Goal: Information Seeking & Learning: Learn about a topic

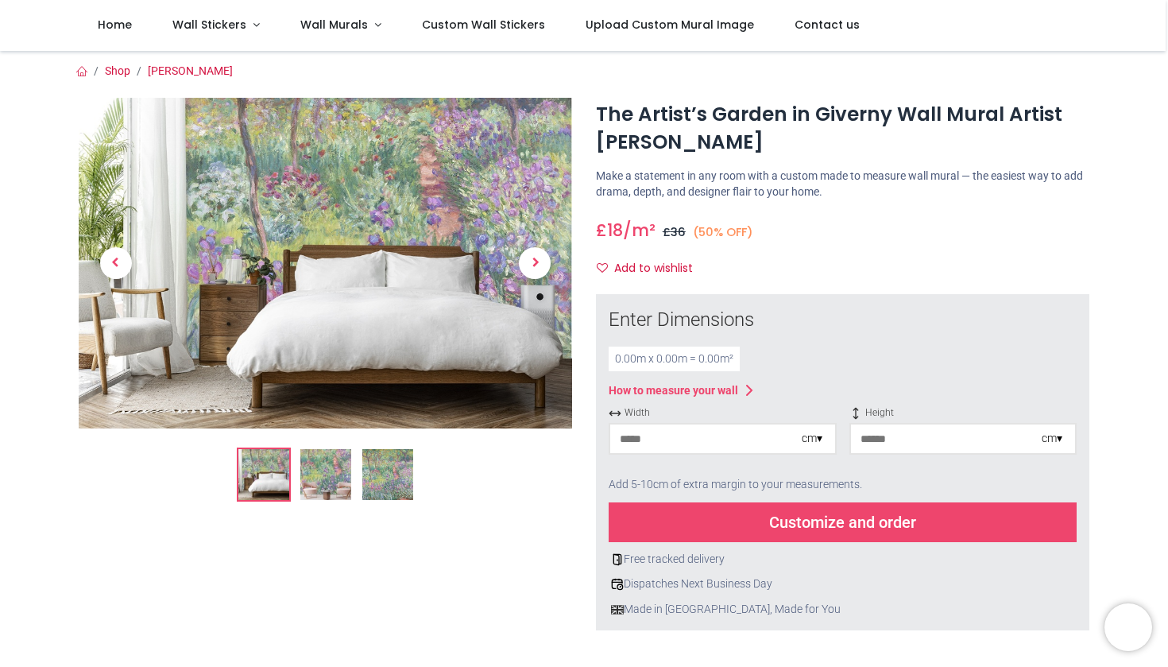
scroll to position [21, 0]
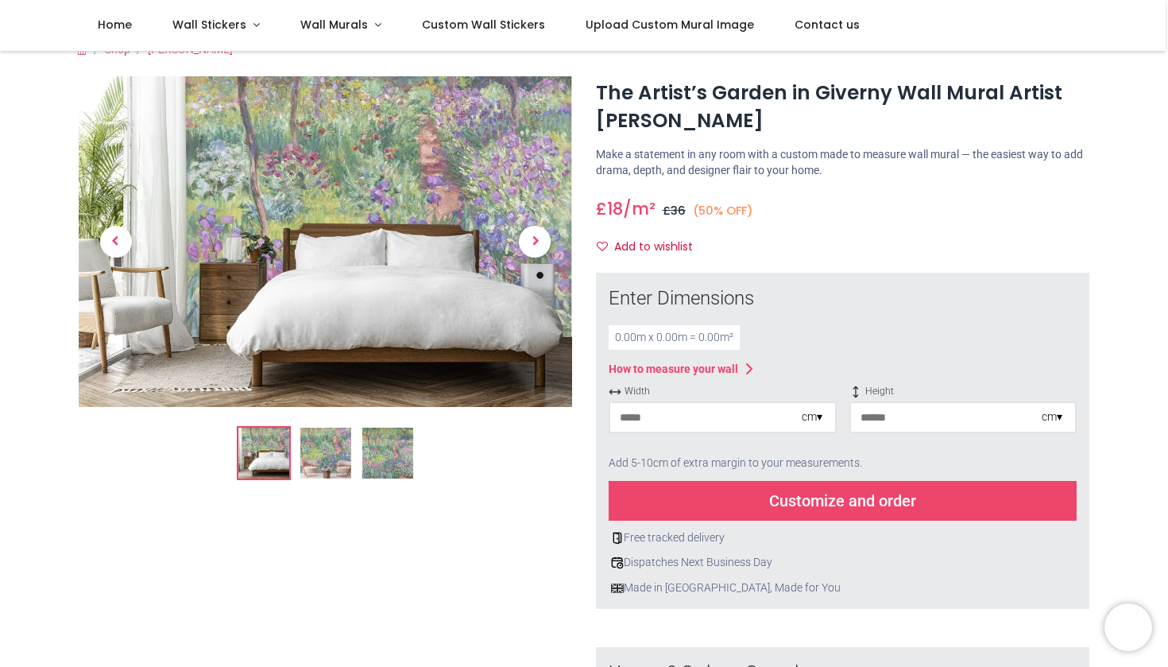
click at [761, 415] on input "number" at bounding box center [706, 417] width 192 height 29
type input "*"
type input "***"
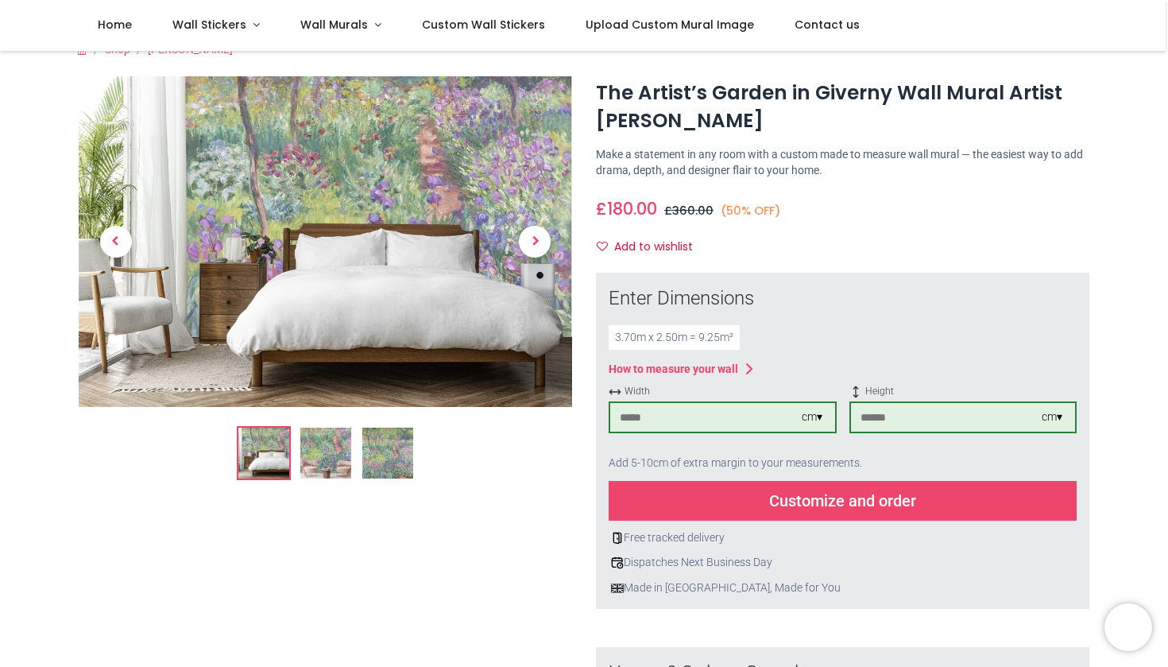
type input "***"
click at [873, 239] on div "Add to wishlist" at bounding box center [843, 247] width 494 height 27
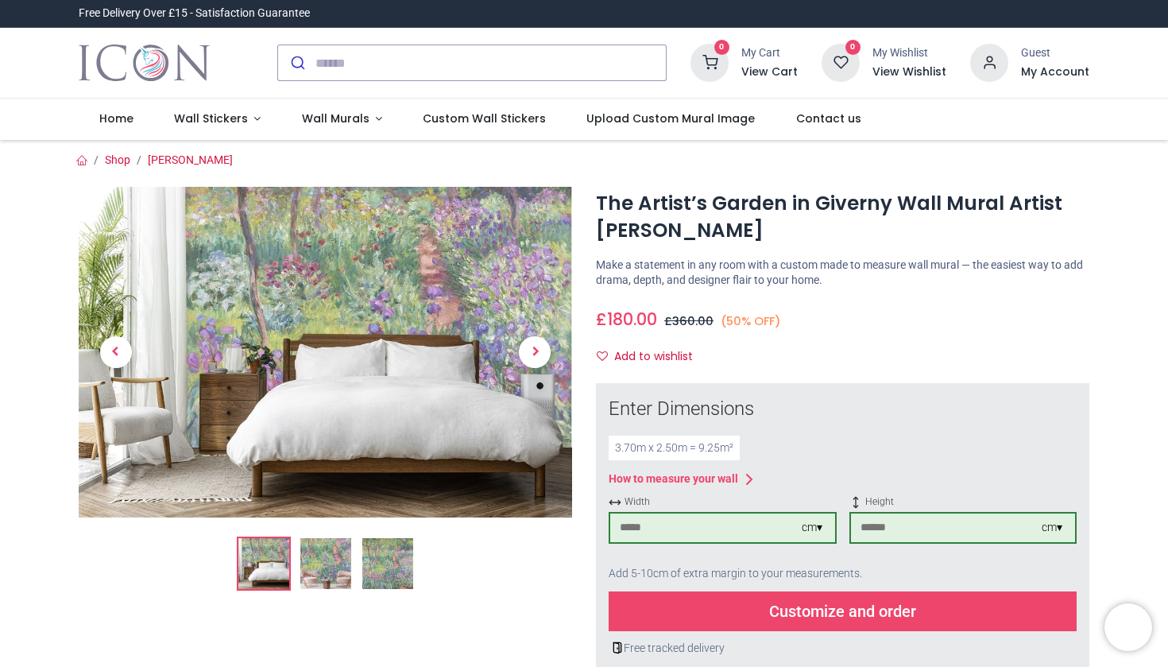
scroll to position [0, 0]
click at [540, 353] on span "Next" at bounding box center [535, 352] width 32 height 32
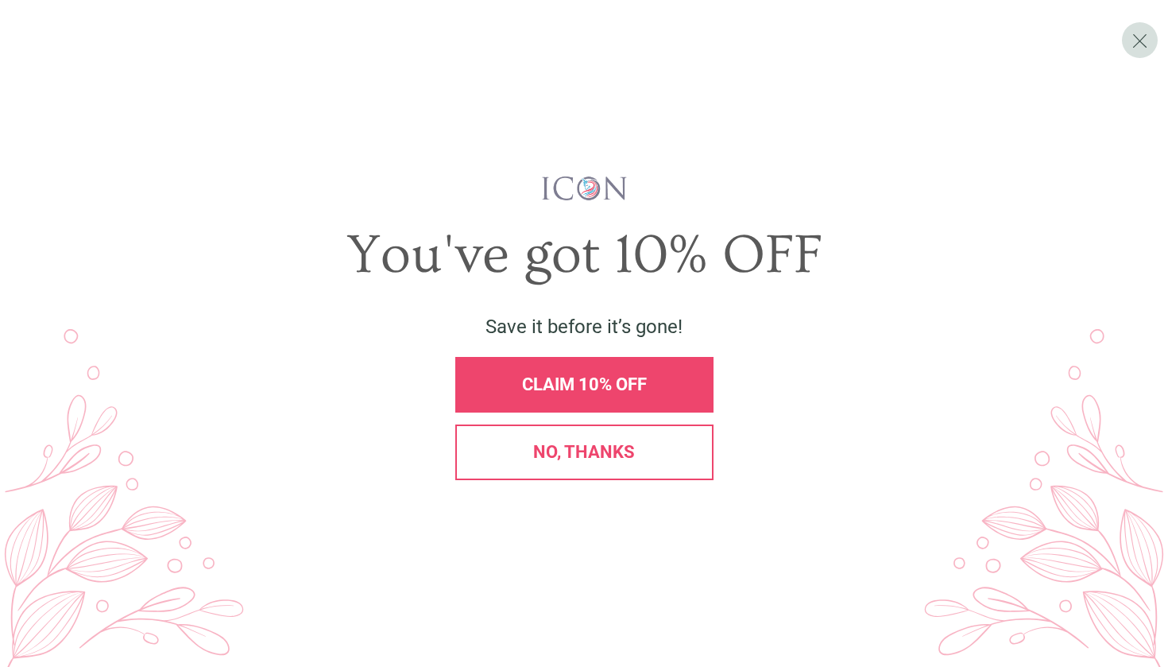
click at [612, 455] on span "No, thanks" at bounding box center [584, 452] width 102 height 20
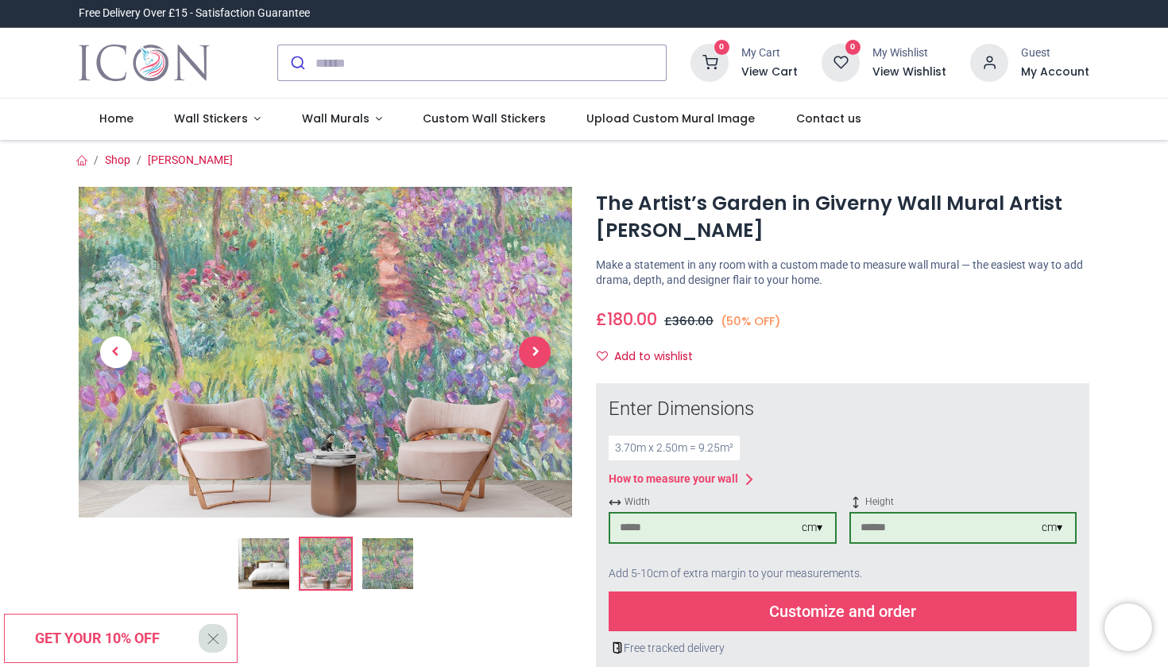
click at [530, 350] on span "Next" at bounding box center [535, 352] width 32 height 32
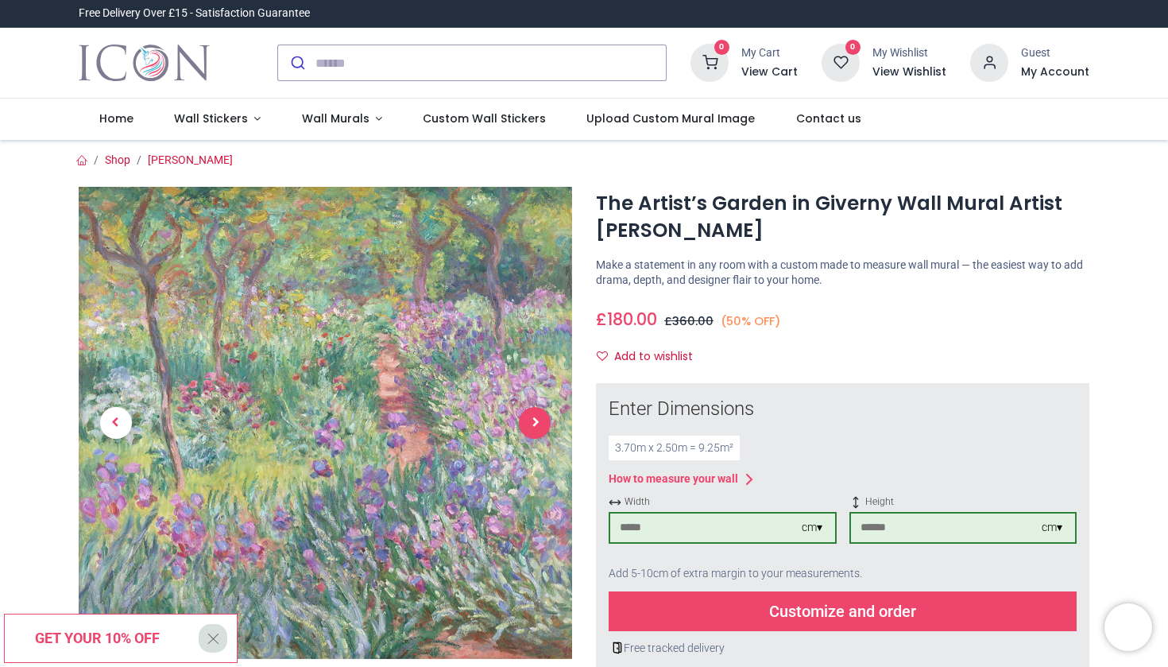
click at [543, 420] on span "Next" at bounding box center [535, 423] width 32 height 32
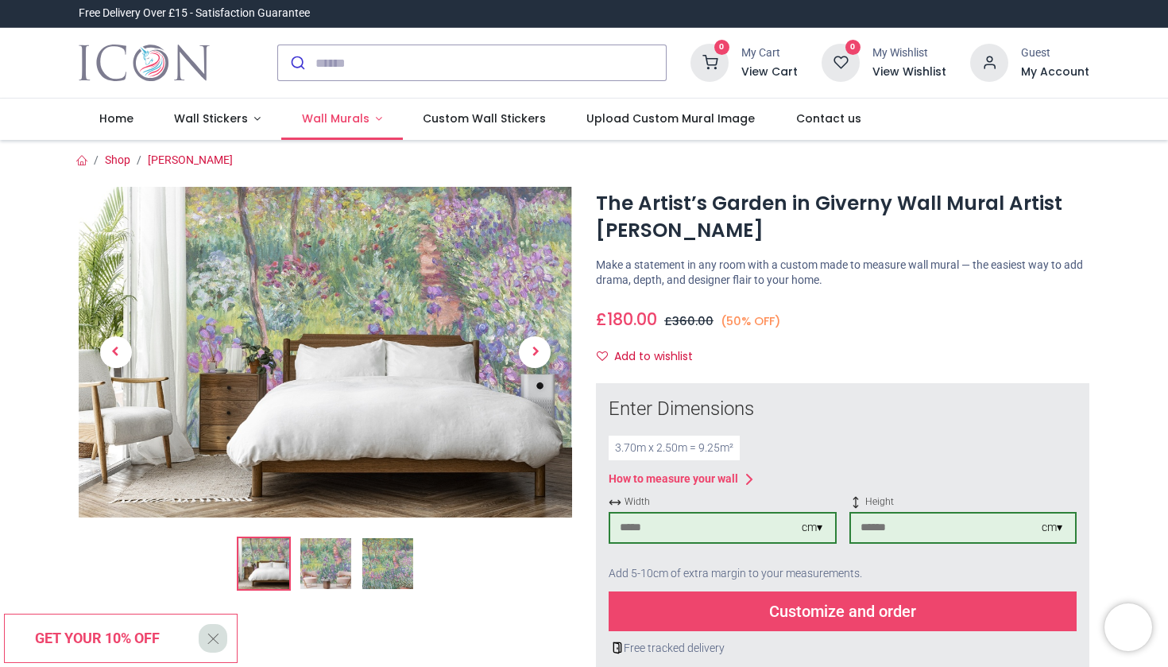
click at [338, 118] on span "Wall Murals" at bounding box center [336, 118] width 68 height 16
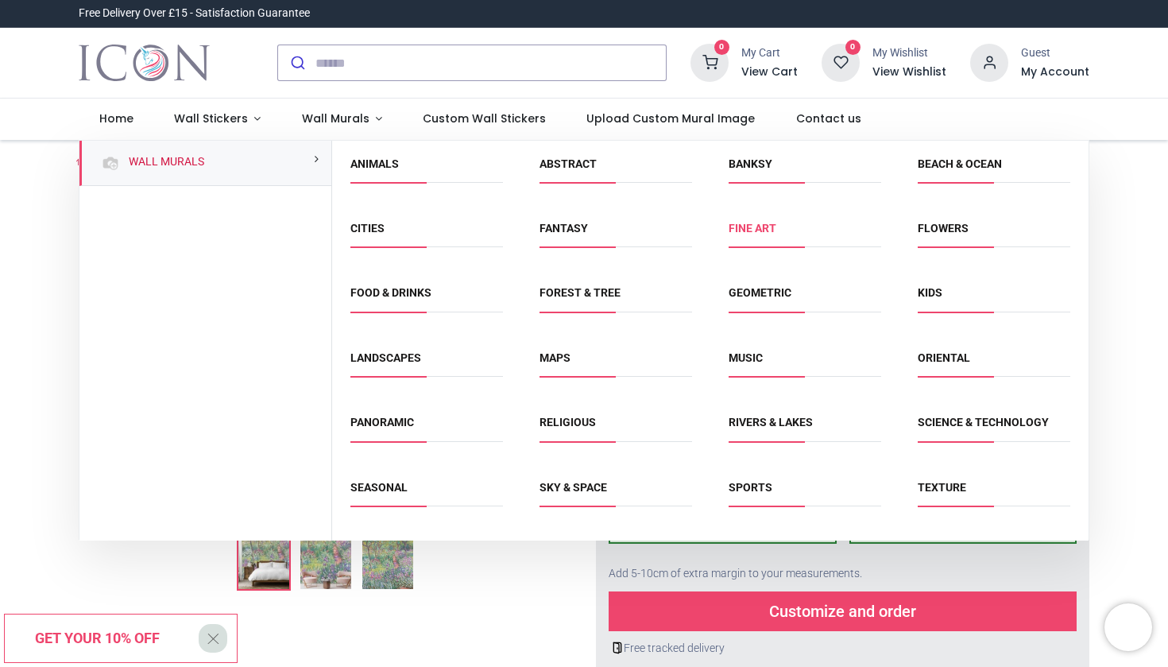
click at [761, 229] on link "Fine Art" at bounding box center [753, 228] width 48 height 13
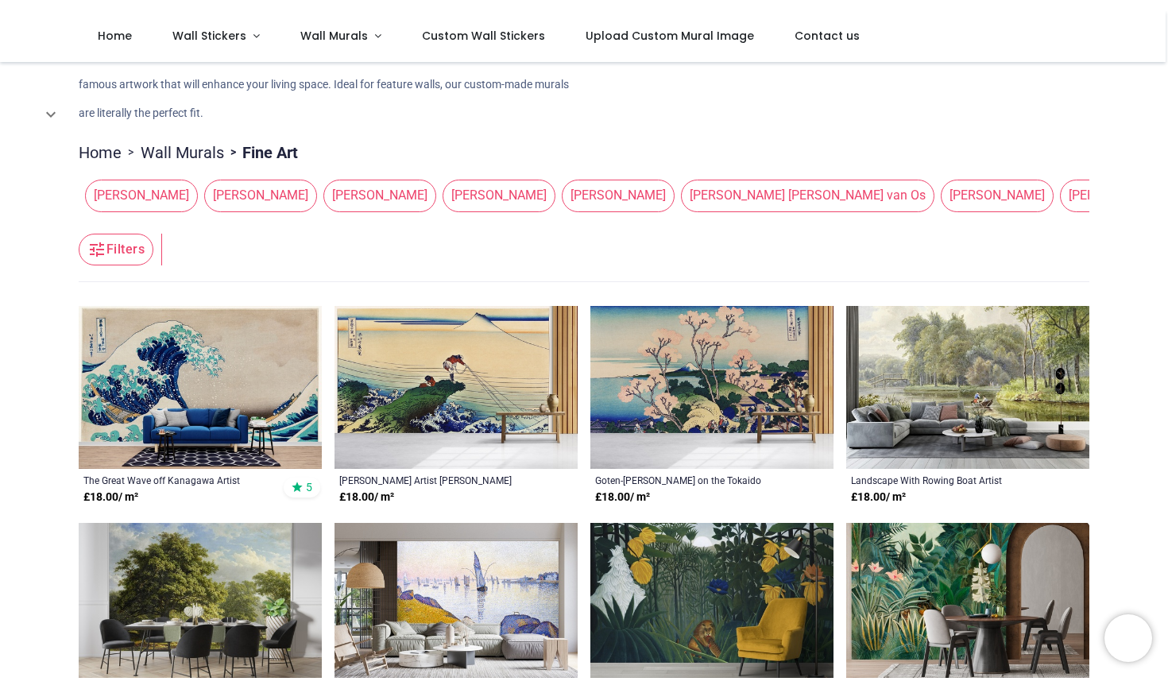
scroll to position [114, 0]
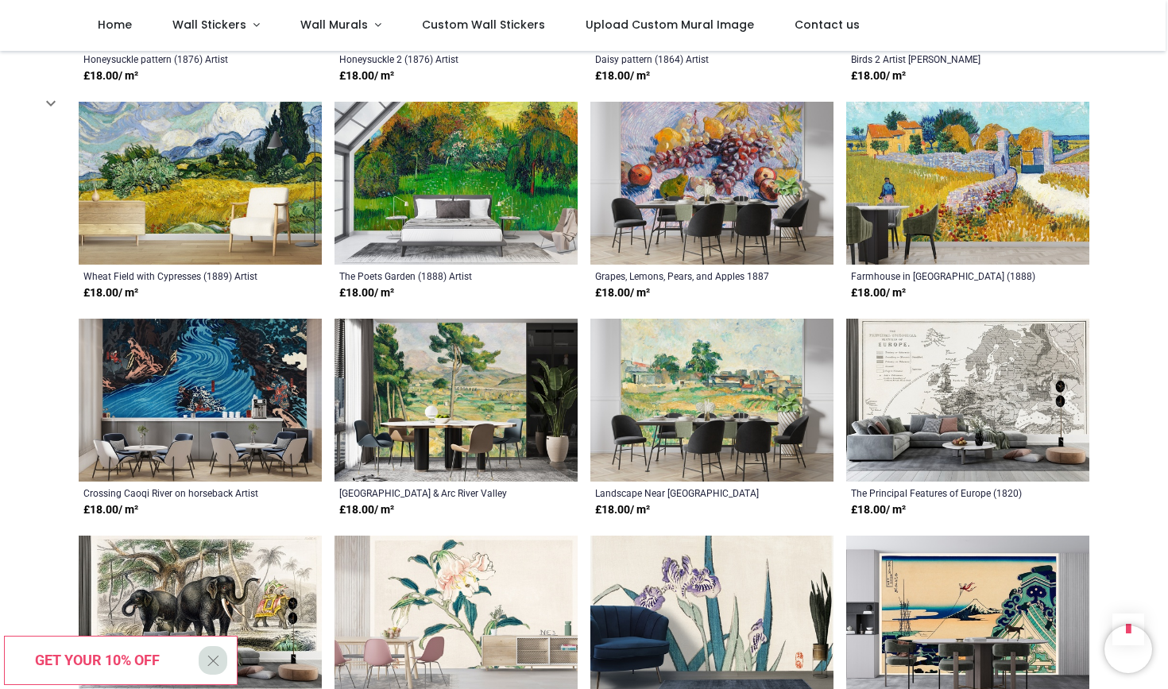
scroll to position [2246, 0]
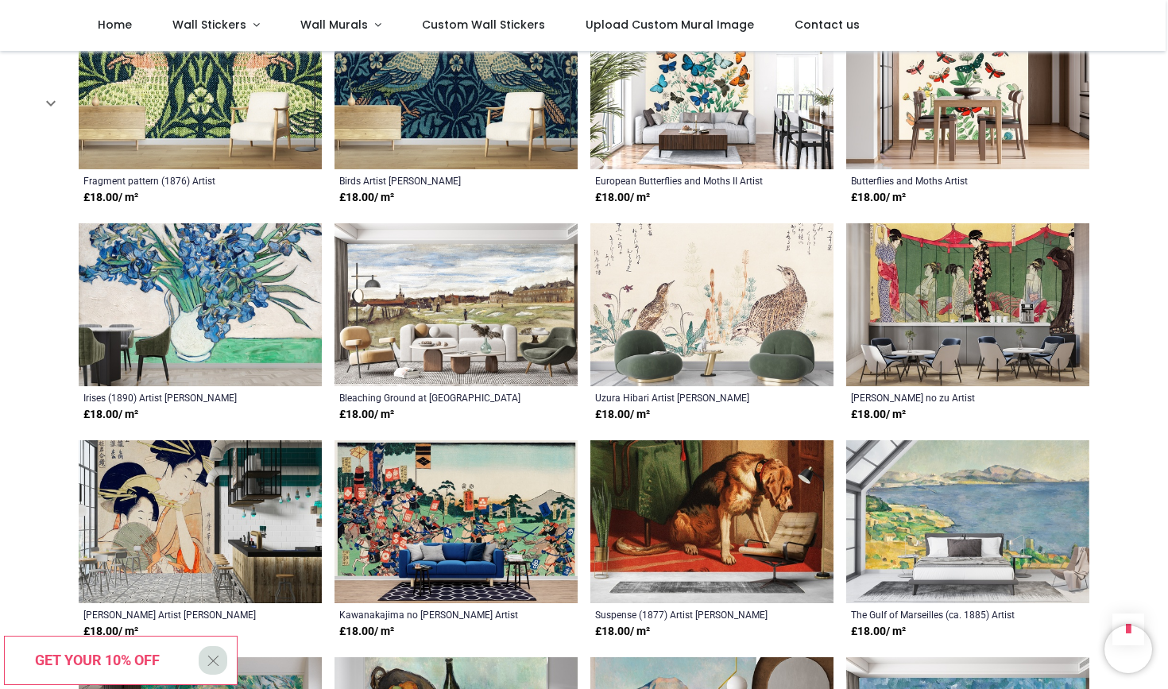
scroll to position [4078, 0]
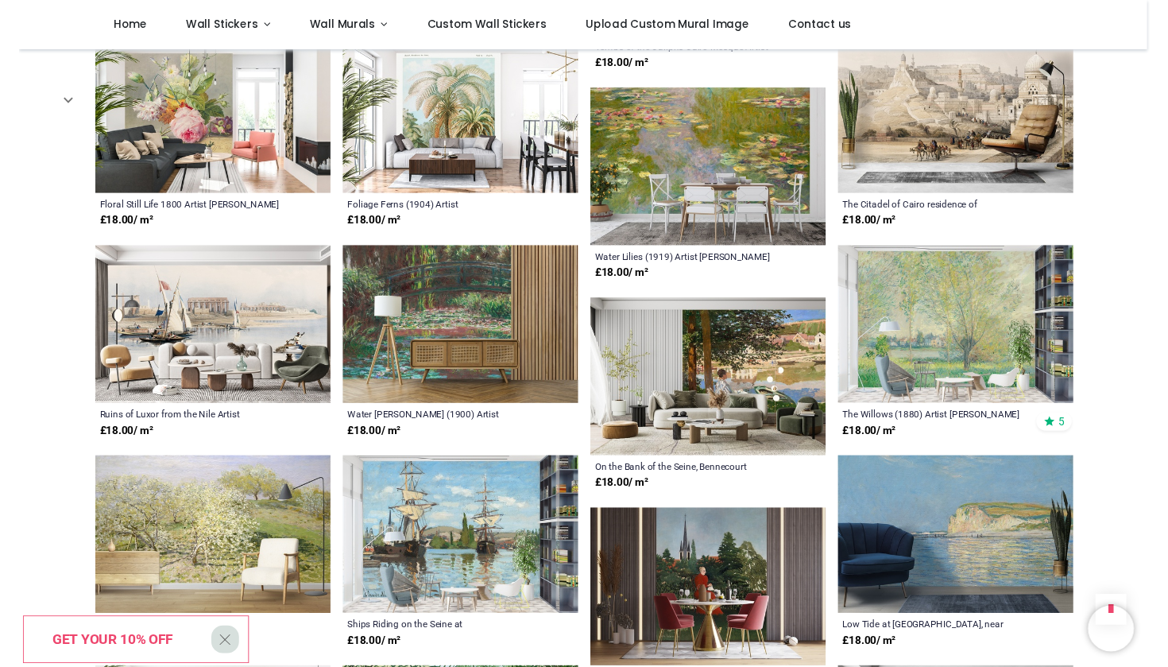
scroll to position [5353, 0]
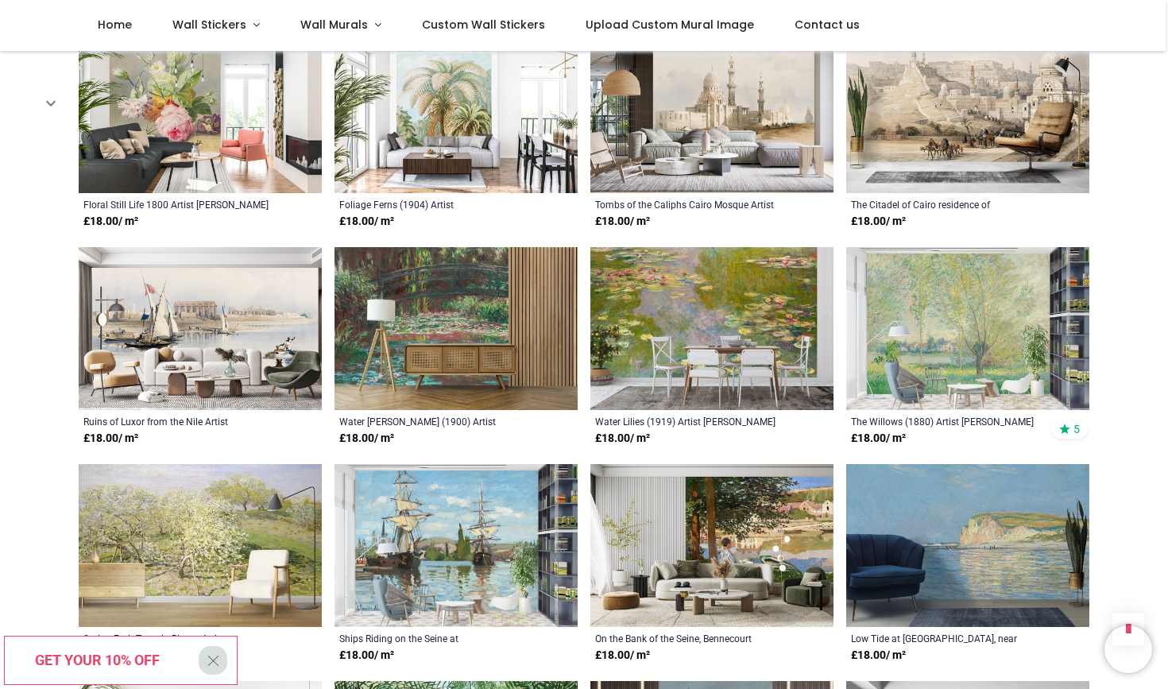
click at [567, 359] on img at bounding box center [456, 328] width 243 height 163
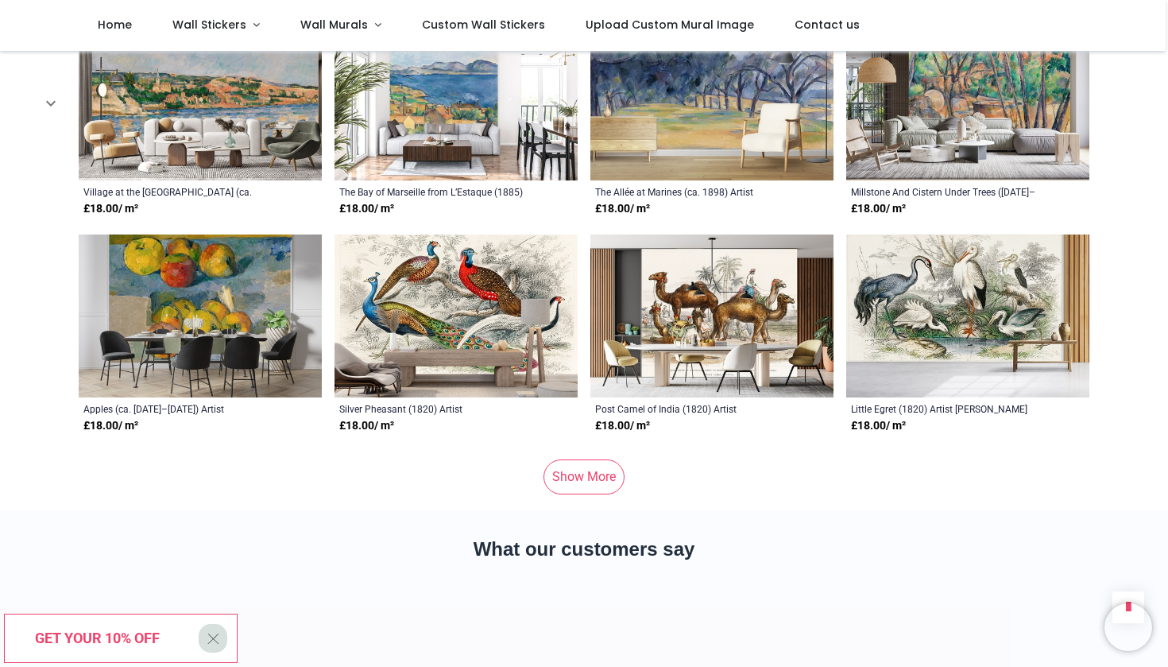
scroll to position [7538, 0]
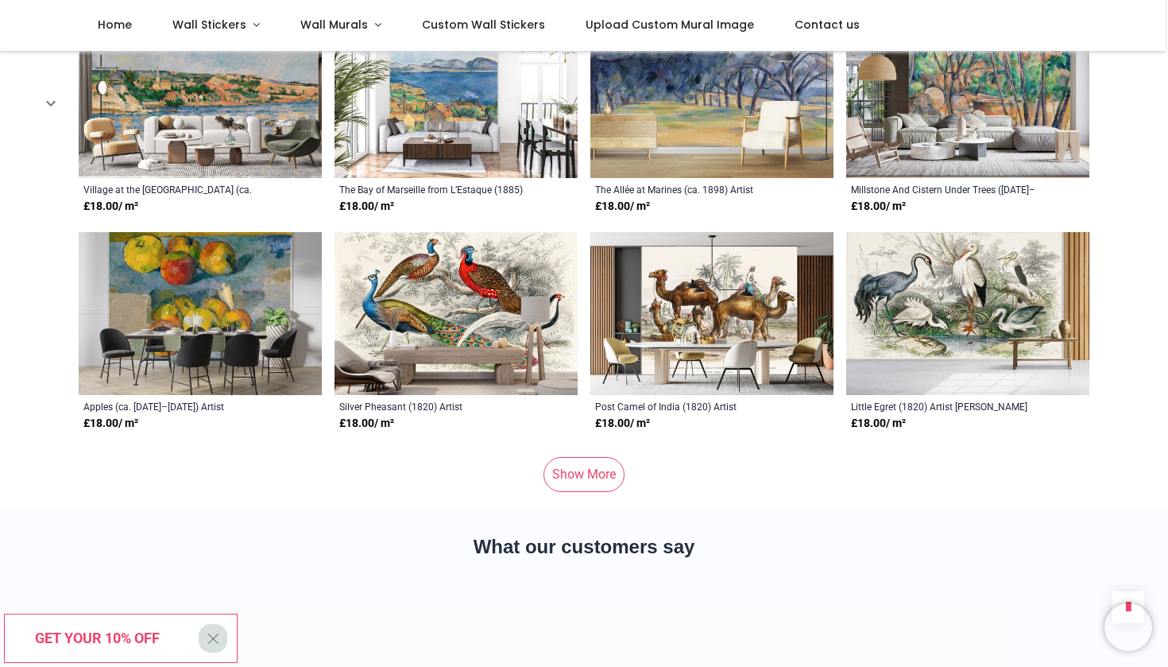
click at [609, 457] on link "Show More" at bounding box center [584, 474] width 81 height 35
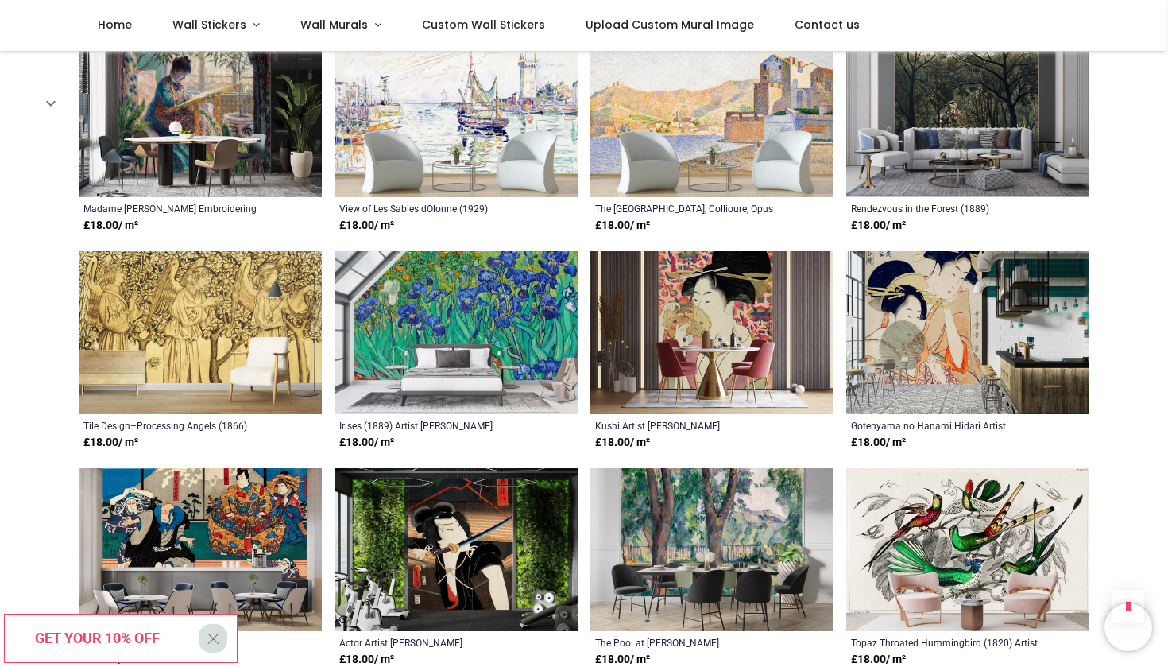
scroll to position [9039, 0]
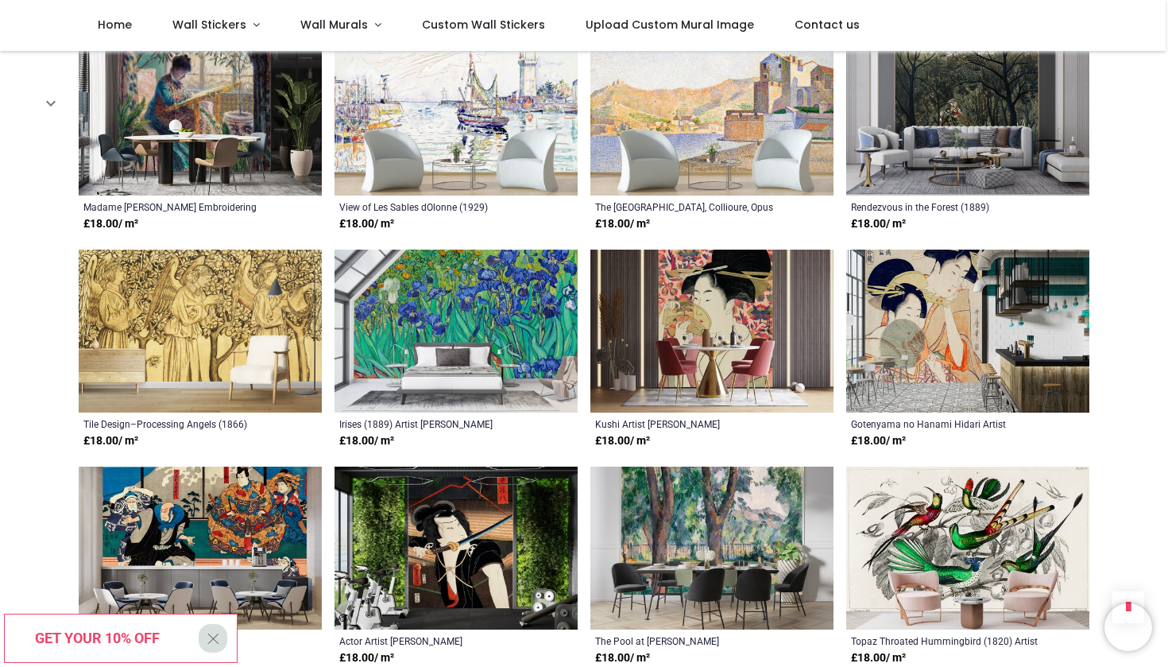
click at [561, 309] on img at bounding box center [456, 331] width 243 height 163
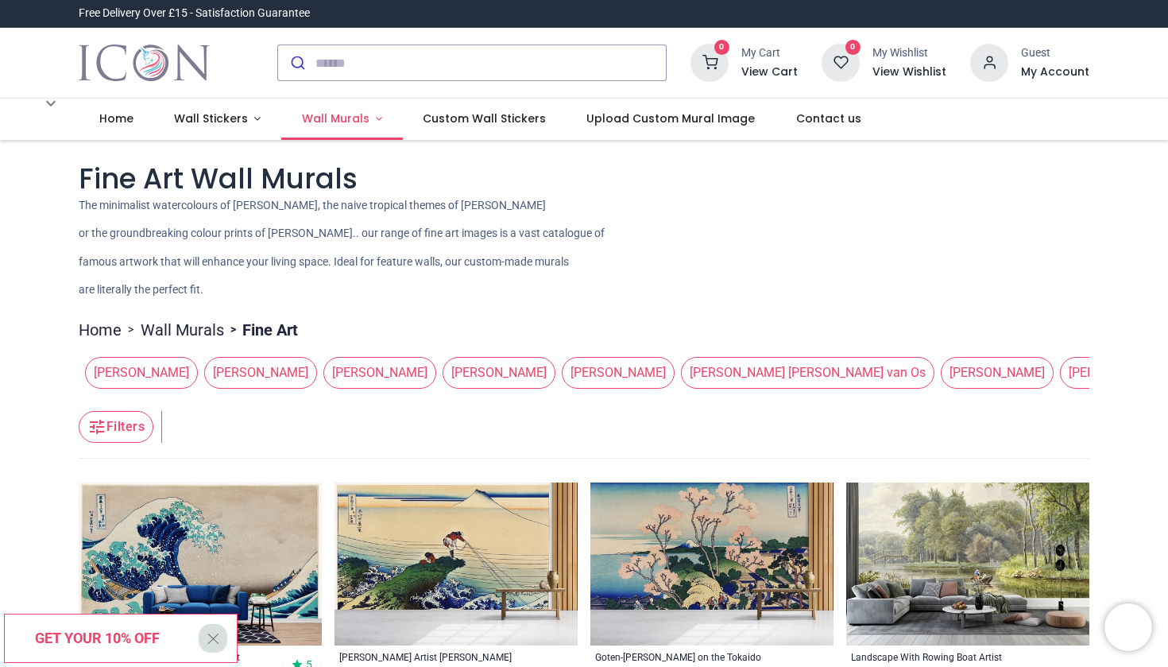
click at [358, 118] on span "Wall Murals" at bounding box center [336, 118] width 68 height 16
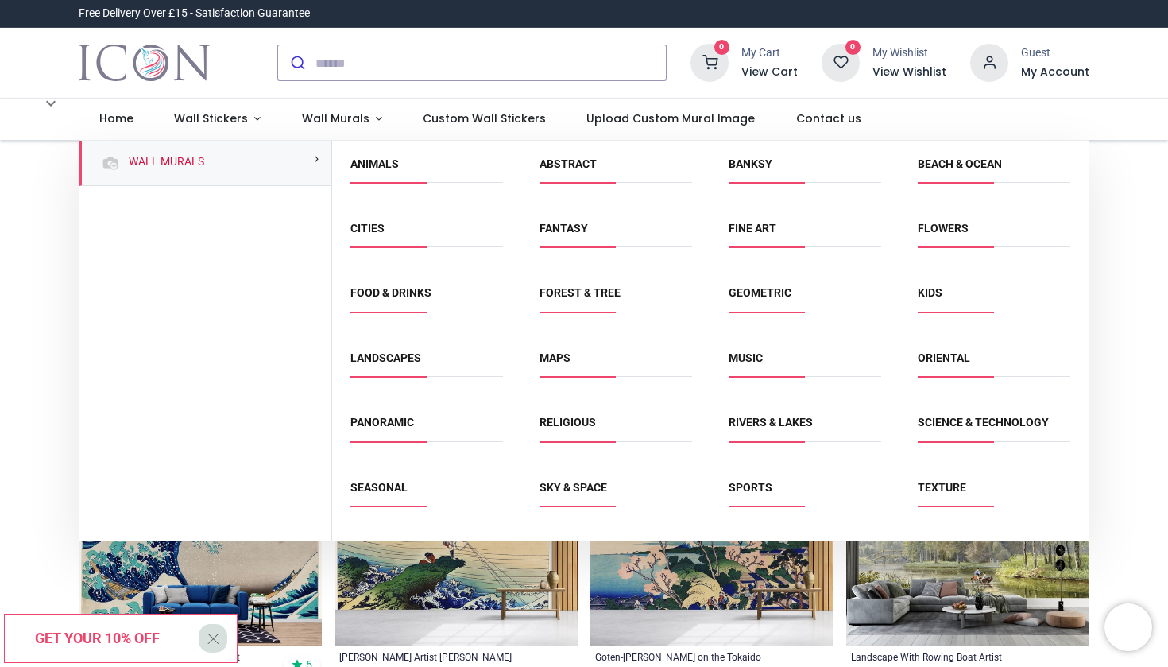
click at [570, 415] on span "Religious" at bounding box center [616, 428] width 153 height 26
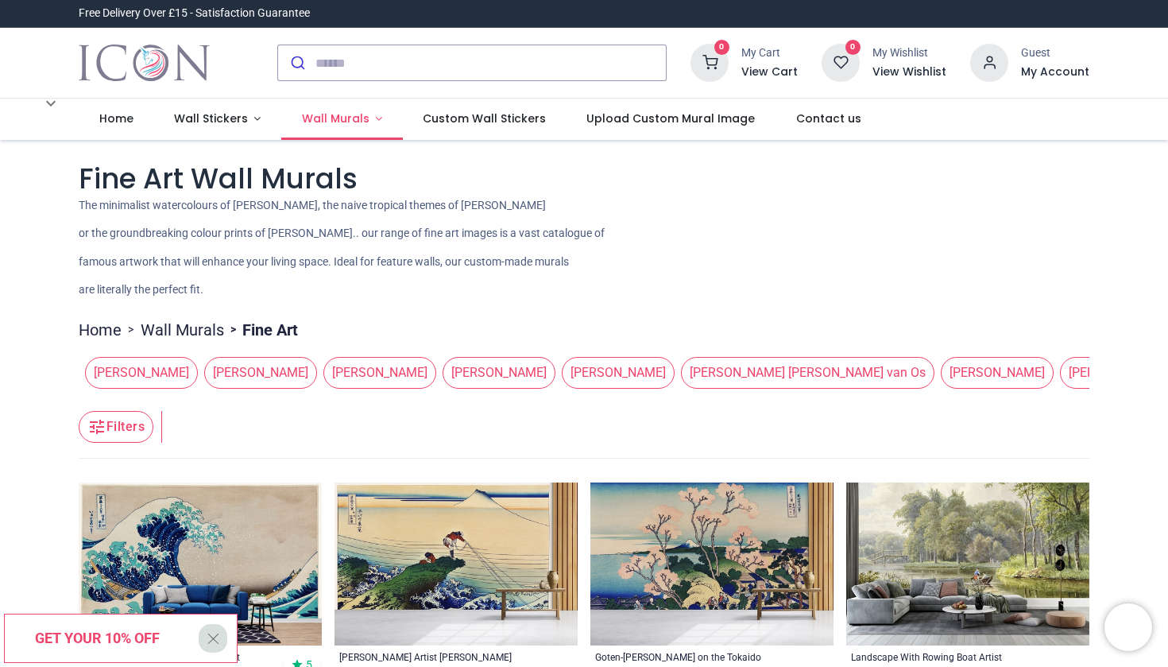
click at [305, 122] on span "Wall Murals" at bounding box center [336, 118] width 68 height 16
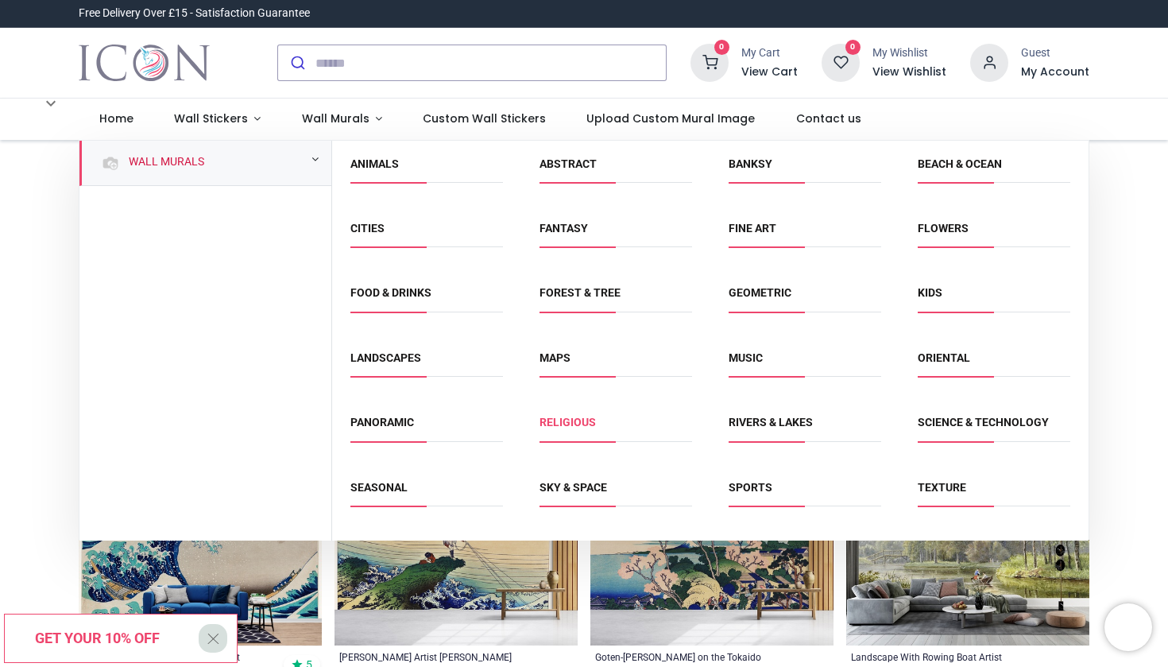
click at [586, 421] on link "Religious" at bounding box center [568, 422] width 56 height 13
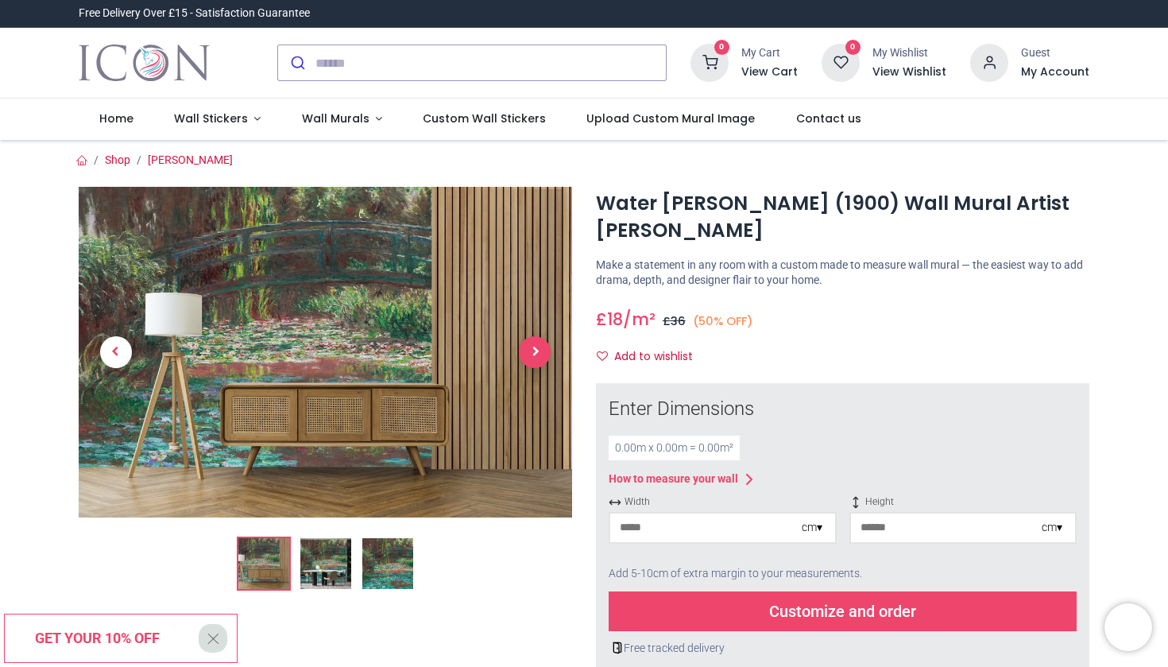
click at [528, 358] on span "Next" at bounding box center [535, 352] width 32 height 32
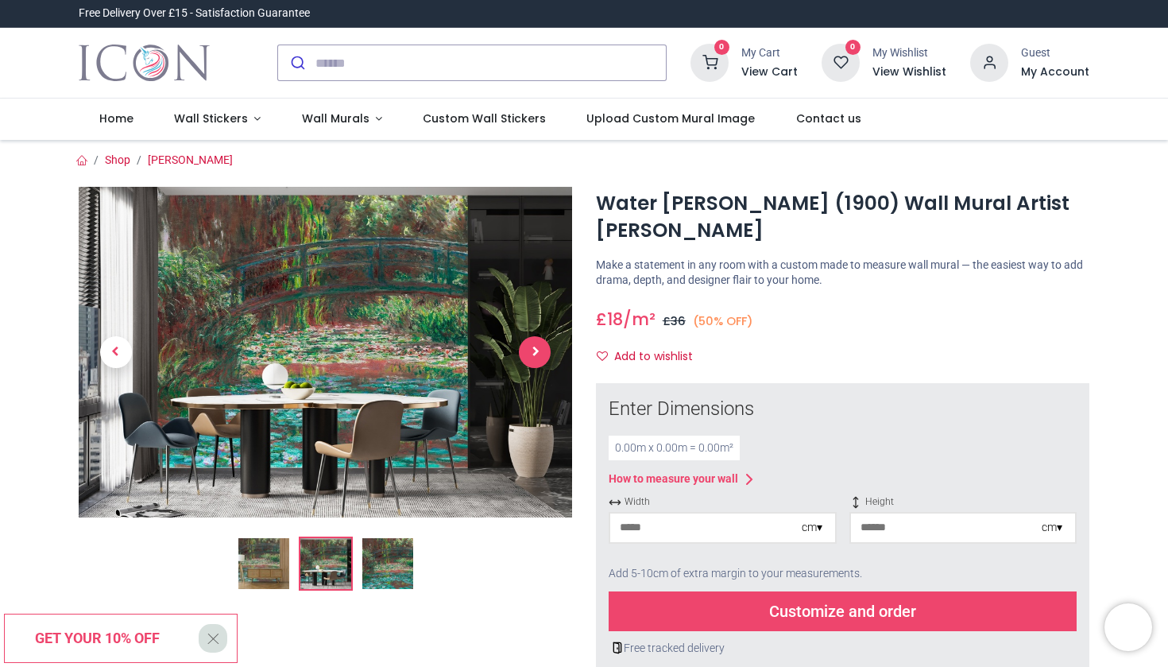
click at [540, 346] on span "Next" at bounding box center [535, 352] width 32 height 32
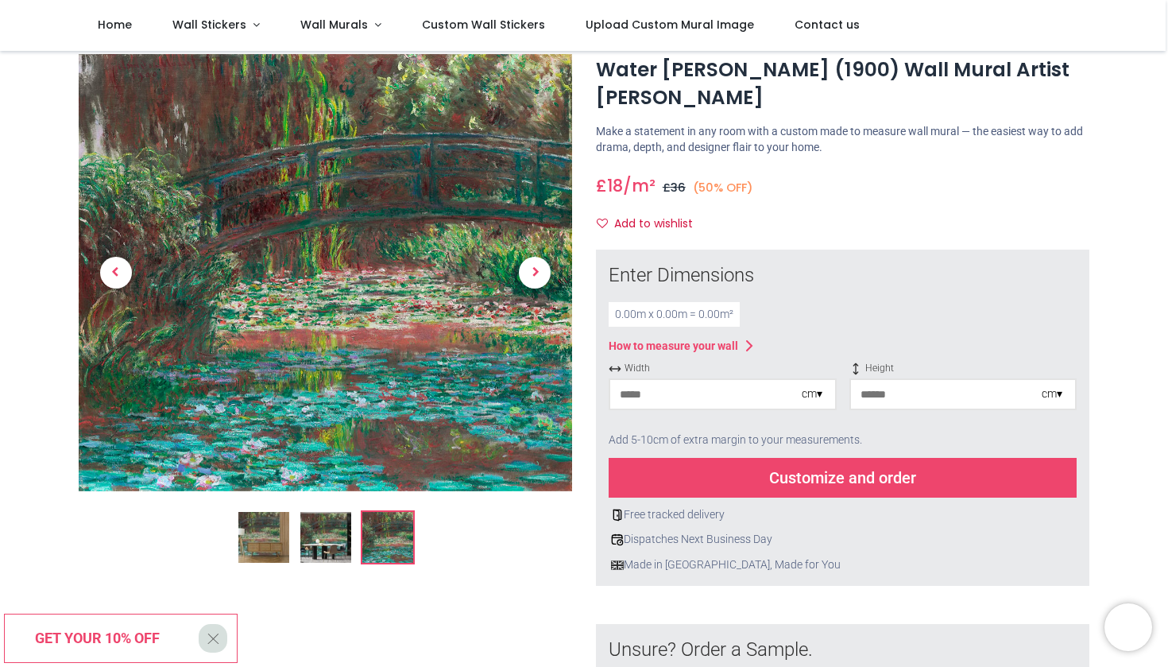
scroll to position [84, 0]
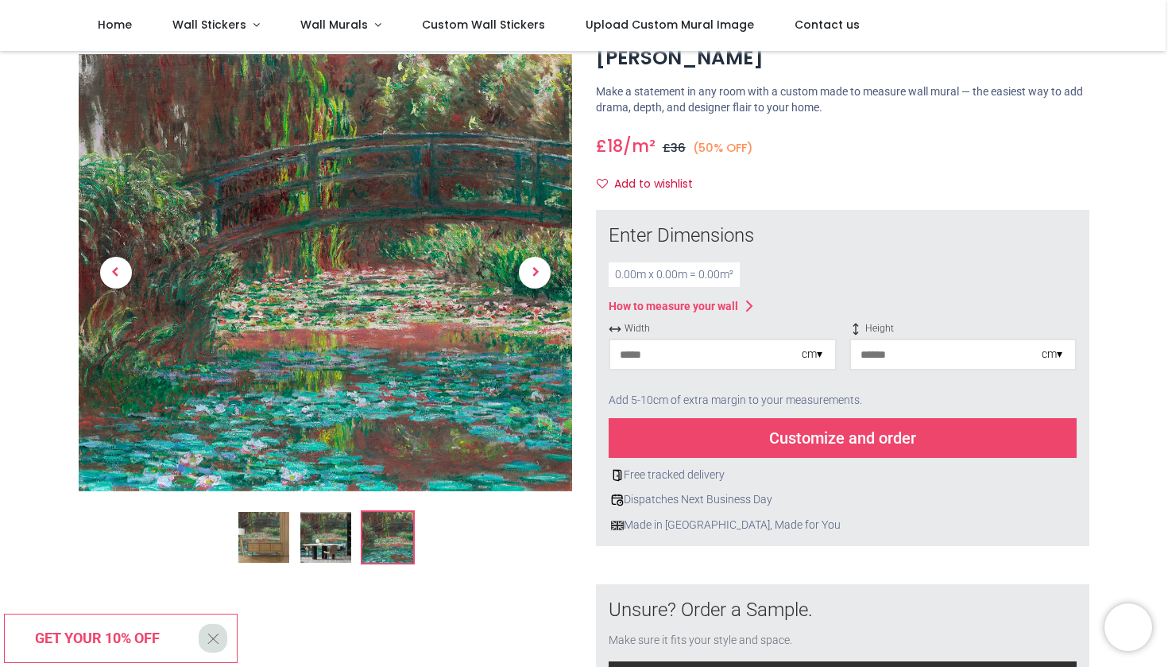
click at [685, 358] on input "number" at bounding box center [706, 354] width 192 height 29
type input "***"
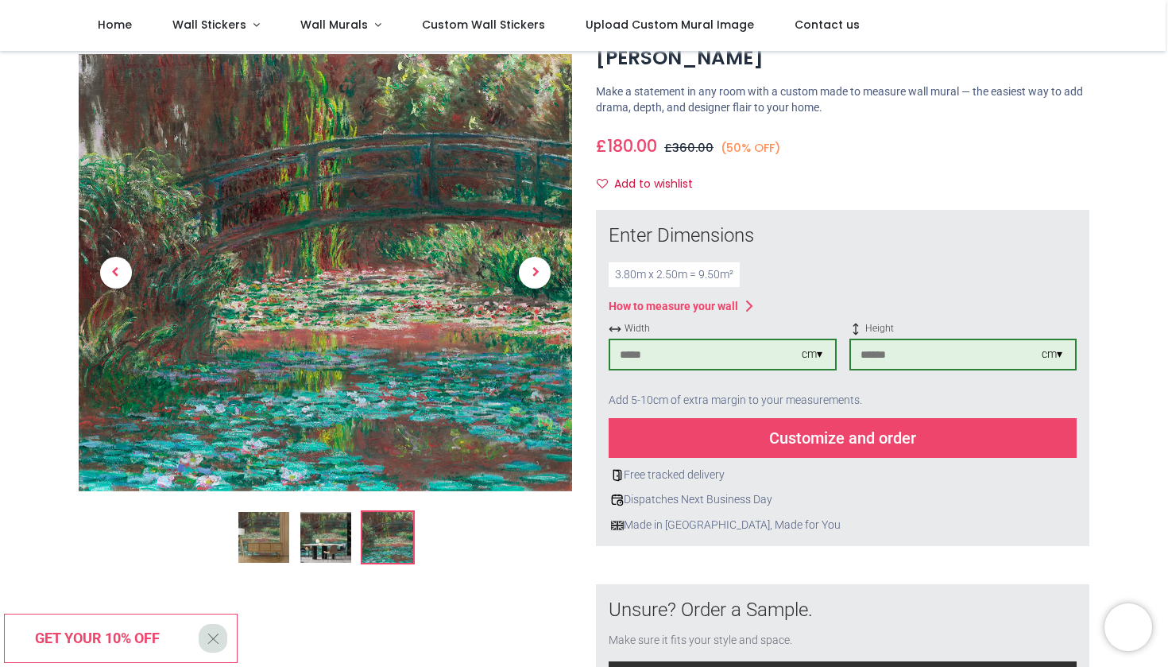
type input "***"
click at [803, 285] on div "Enter Dimensions 3.80 m x 2.50 m = 9.50 m² How to measure your wall Width *** c…" at bounding box center [843, 378] width 468 height 310
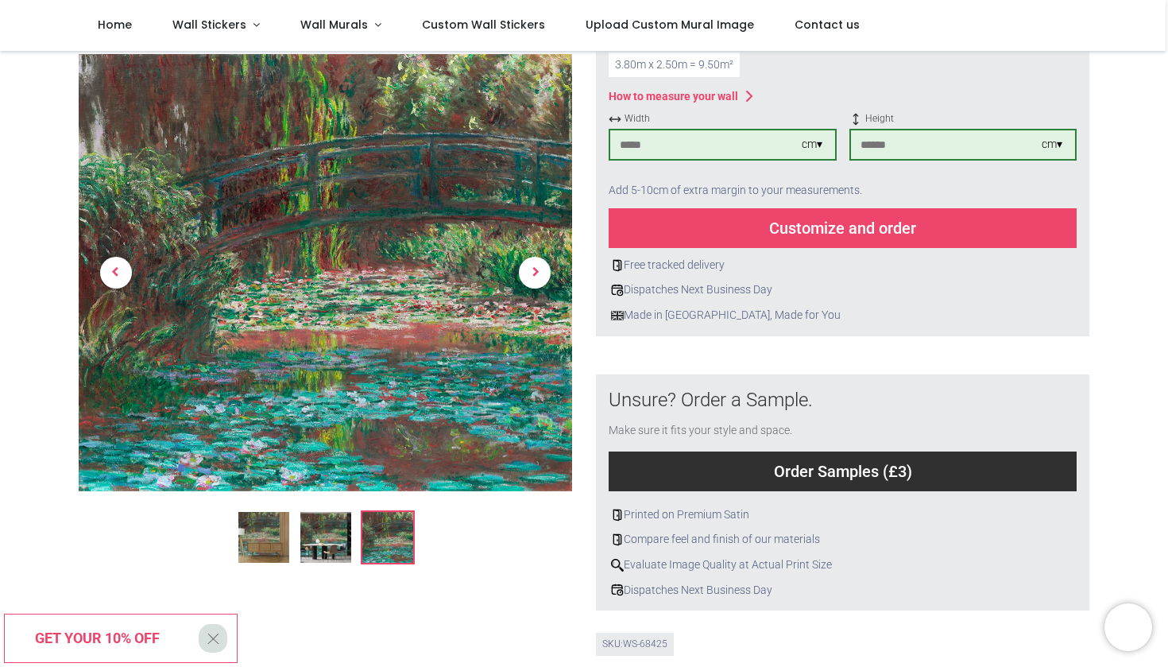
scroll to position [295, 0]
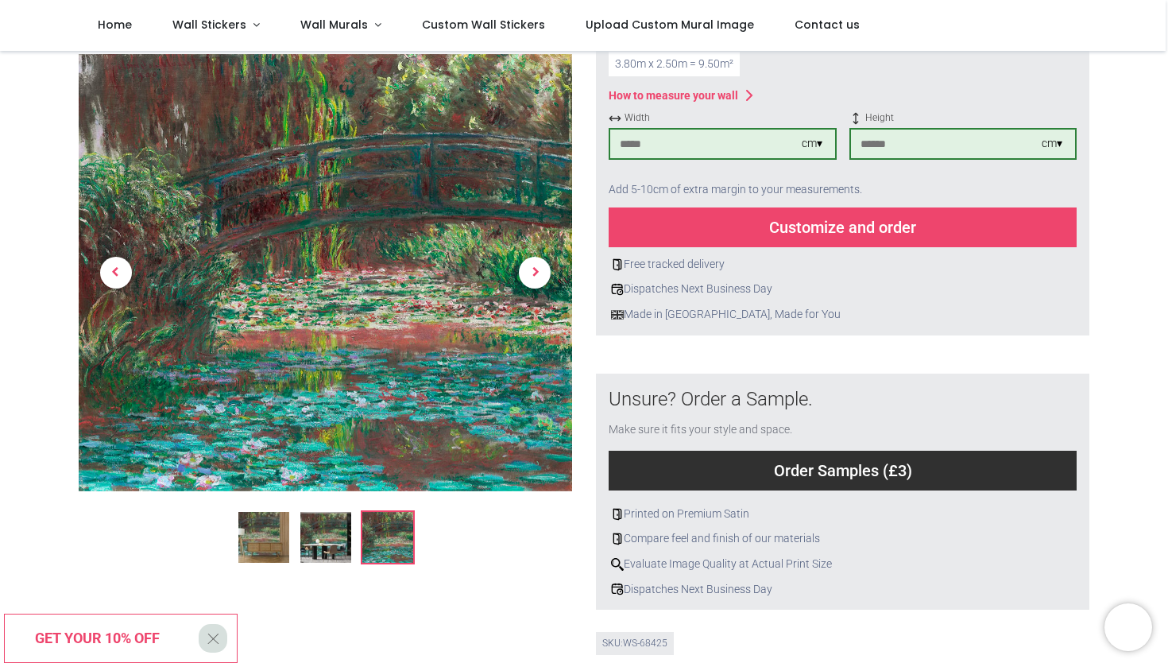
click at [796, 247] on div "Free tracked delivery Dispatches Next Business Day Made in Britain, Made for You" at bounding box center [843, 284] width 468 height 75
click at [796, 234] on div "Customize and order" at bounding box center [843, 227] width 468 height 40
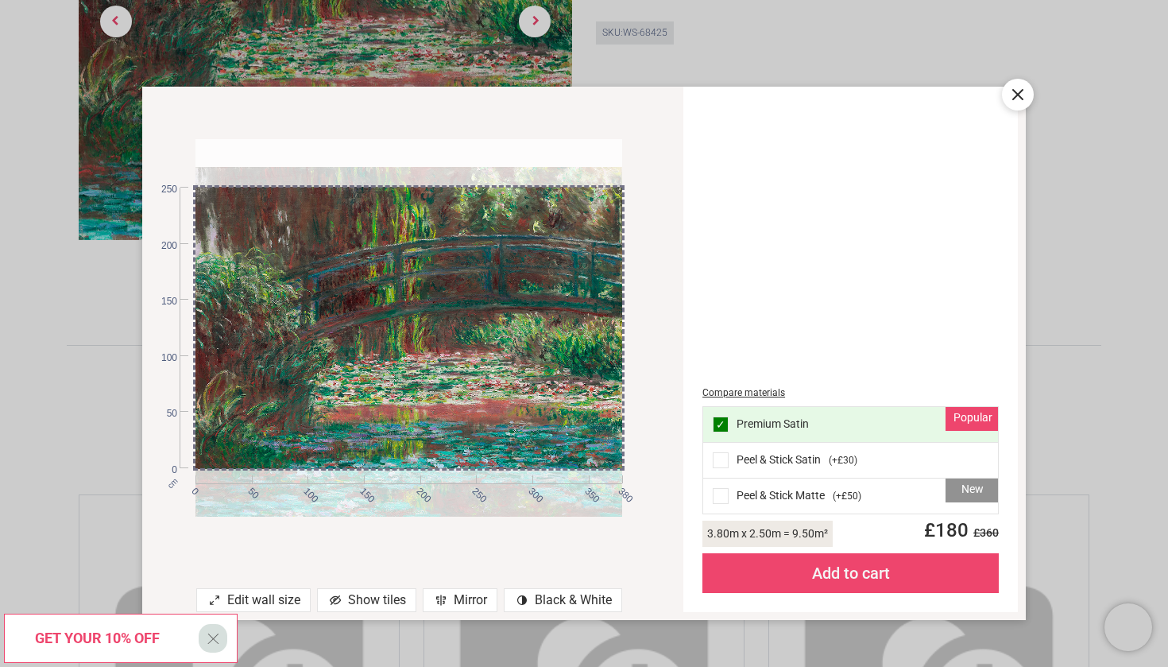
drag, startPoint x: 566, startPoint y: 341, endPoint x: 566, endPoint y: 369, distance: 27.8
click at [566, 369] on div at bounding box center [409, 355] width 427 height 377
click at [799, 491] on div "New Peel & Stick Matte ( +£50 )" at bounding box center [850, 495] width 295 height 35
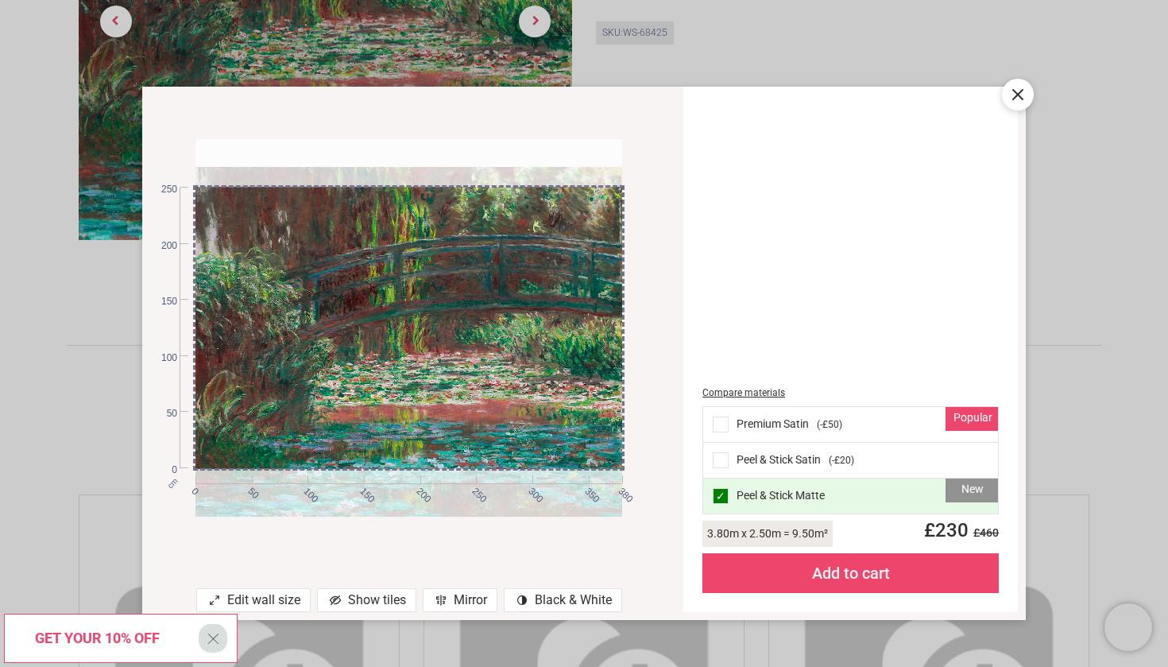
click at [776, 64] on div "cm 0 50 100 150 200 250 300 350 380 0 50 100 150 200 250 Edit wall size Show ti…" at bounding box center [584, 333] width 1168 height 667
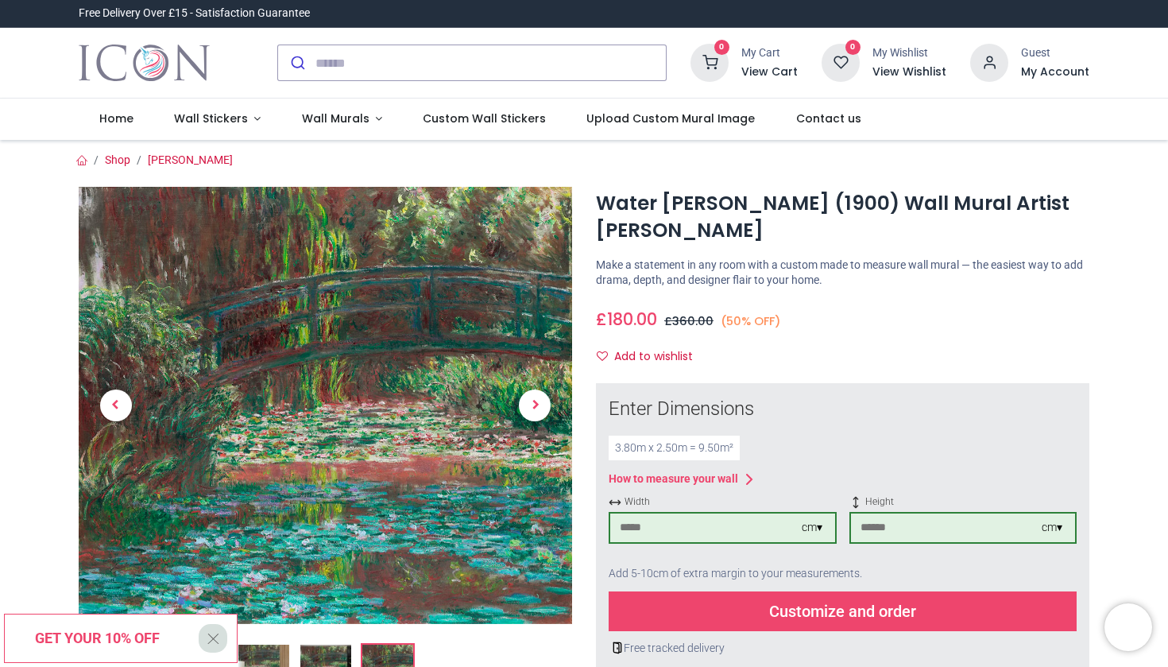
scroll to position [0, 0]
click at [248, 71] on div at bounding box center [166, 63] width 199 height 70
click at [181, 52] on img "Logo of Icon Wall Stickers" at bounding box center [144, 63] width 131 height 45
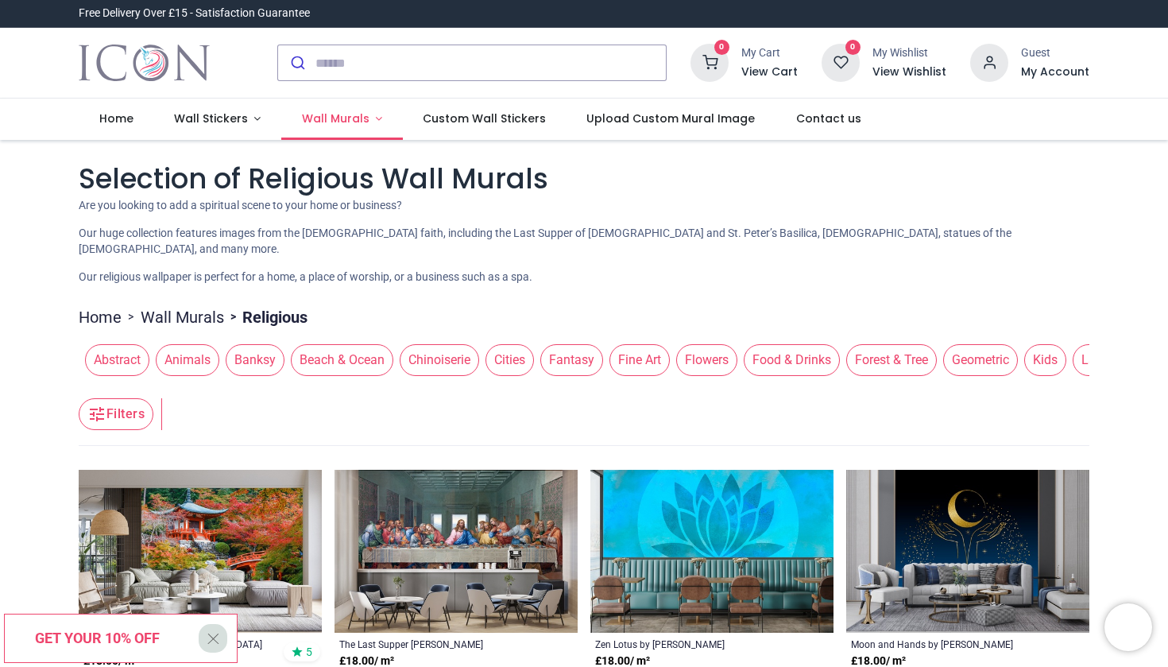
click at [341, 126] on span "Wall Murals" at bounding box center [336, 118] width 68 height 16
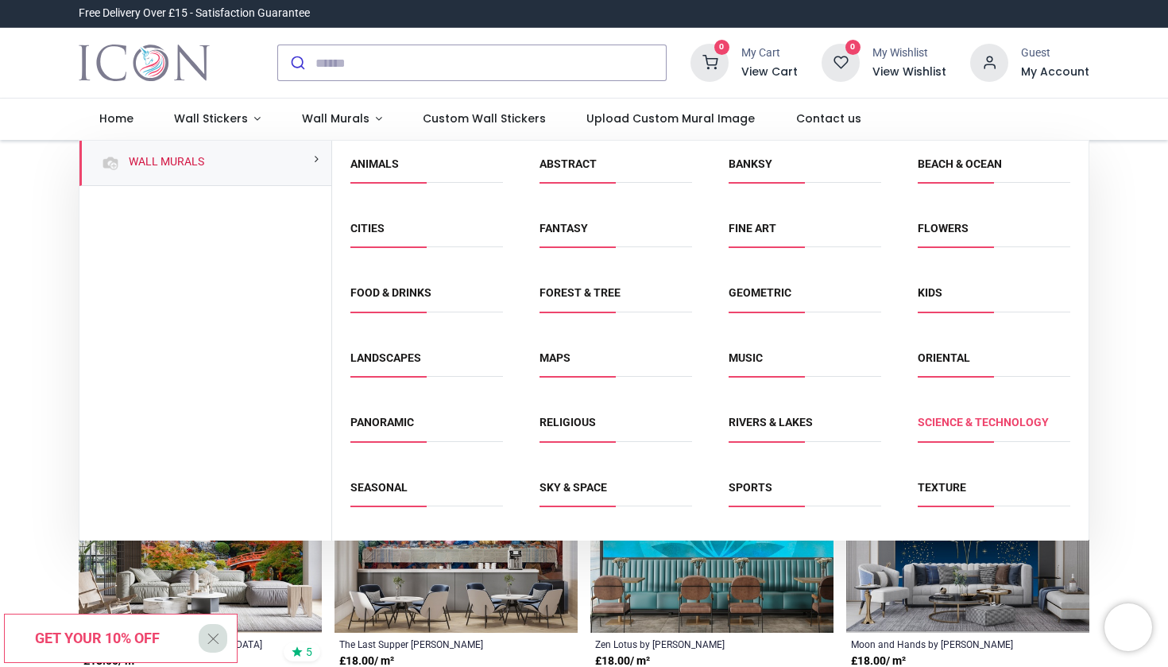
click at [963, 425] on link "Science & Technology" at bounding box center [983, 422] width 131 height 13
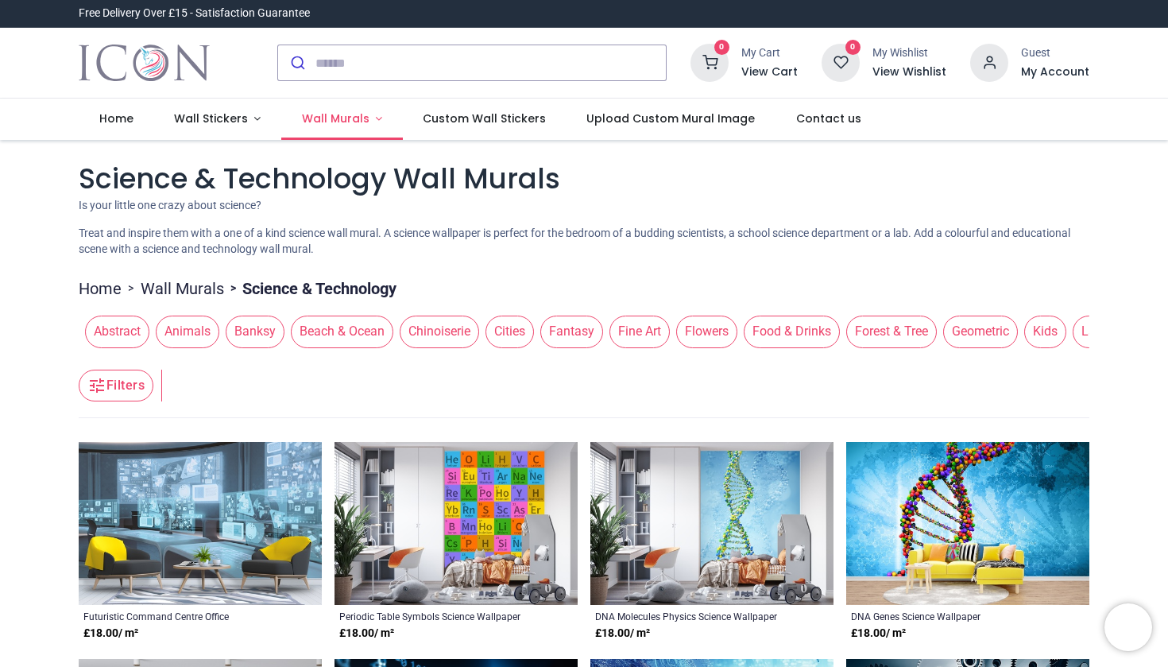
click at [343, 130] on link "Wall Murals" at bounding box center [342, 119] width 122 height 41
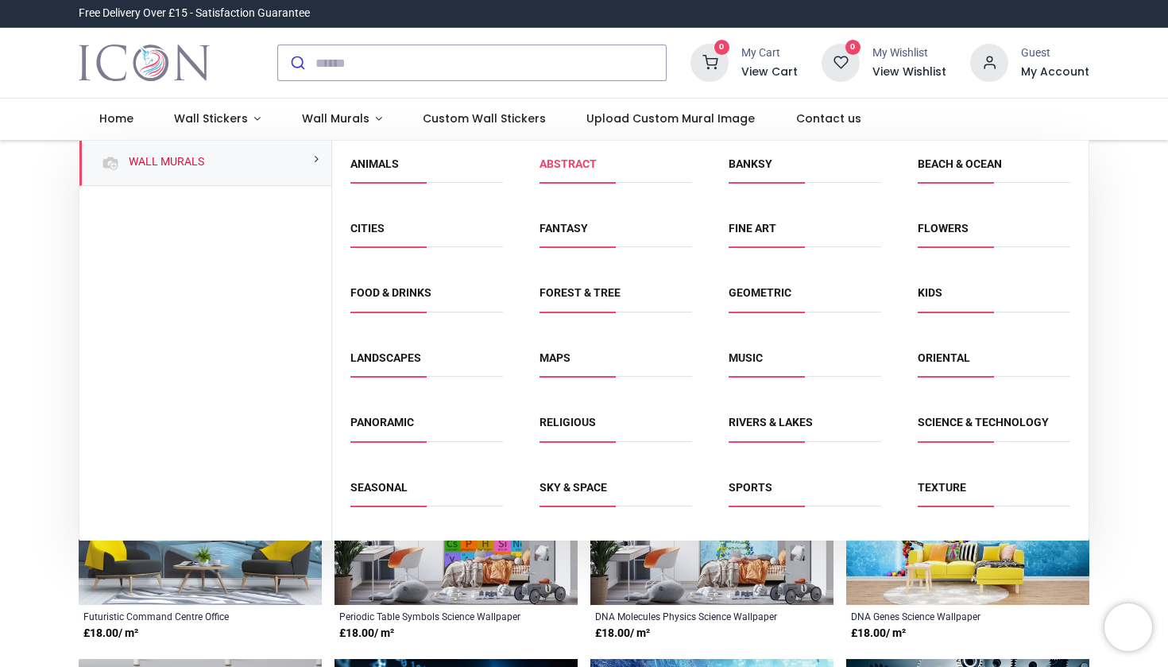
click at [589, 167] on link "Abstract" at bounding box center [568, 163] width 57 height 13
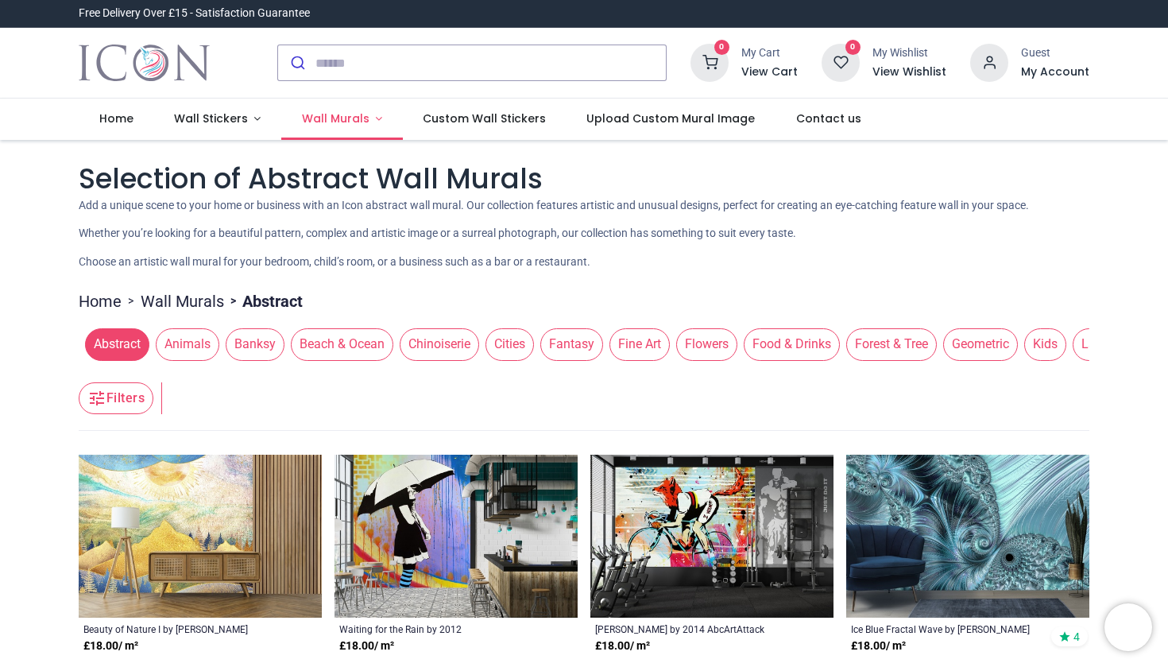
click at [334, 121] on span "Wall Murals" at bounding box center [336, 118] width 68 height 16
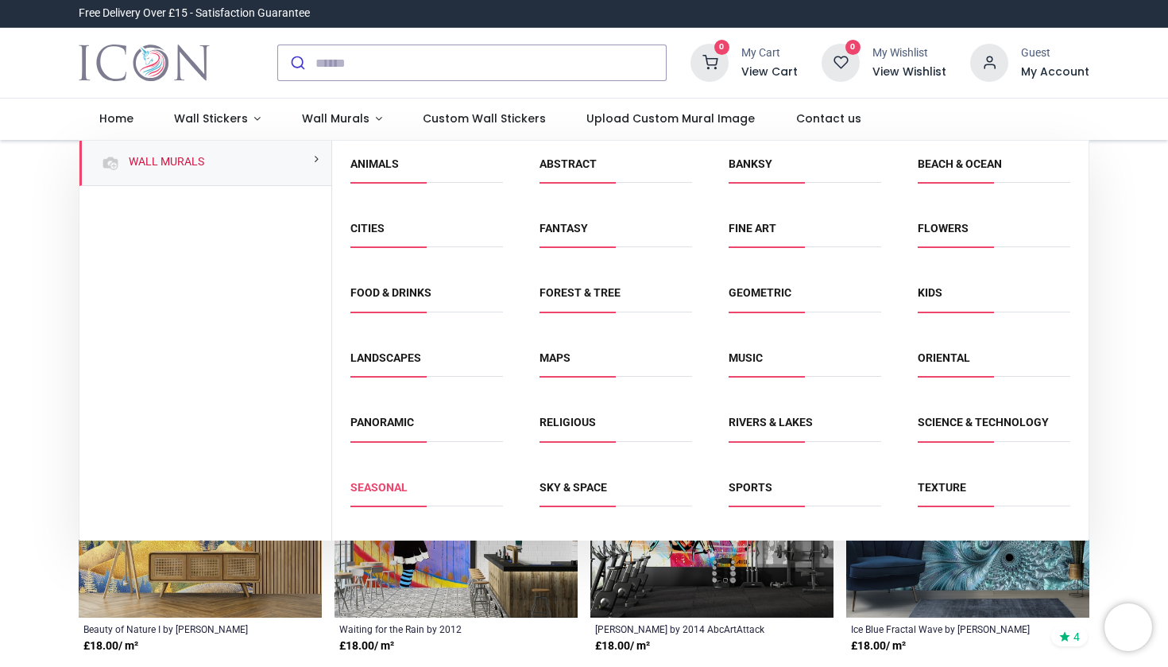
click at [393, 481] on link "Seasonal" at bounding box center [378, 487] width 57 height 13
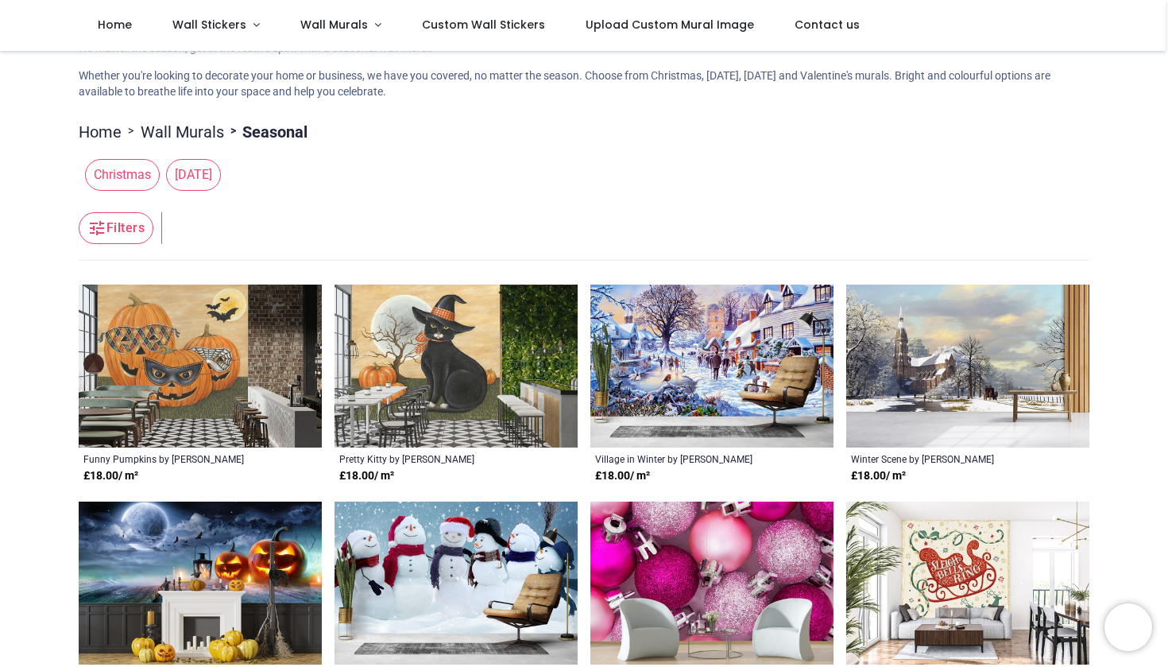
scroll to position [97, 0]
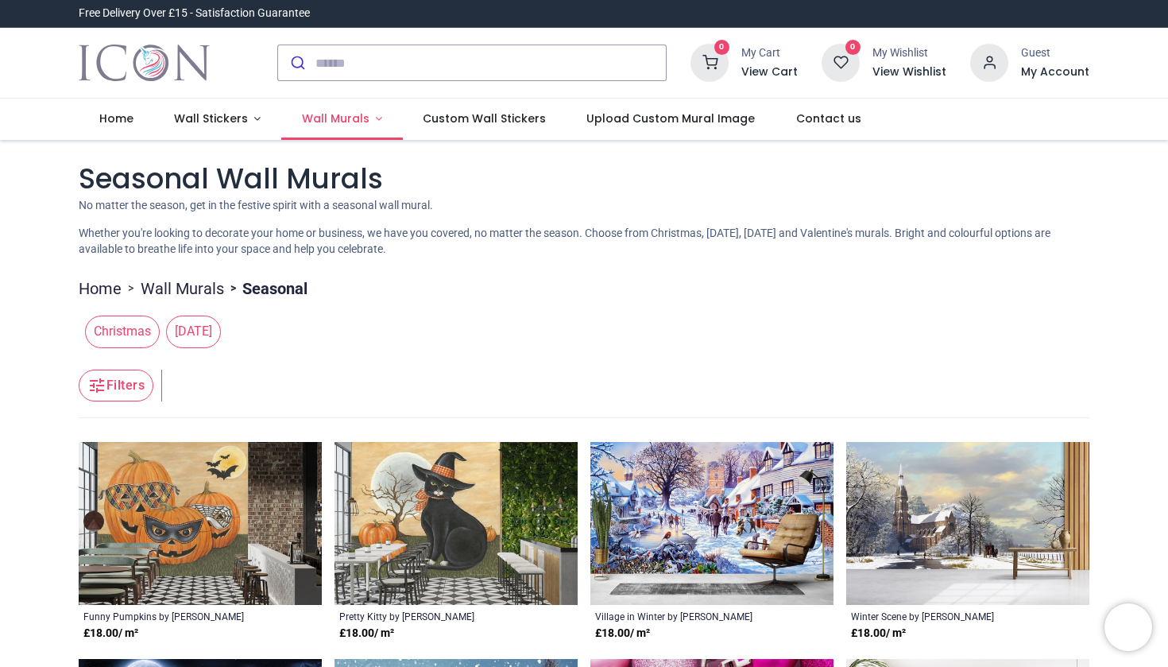
click at [335, 124] on span "Wall Murals" at bounding box center [336, 118] width 68 height 16
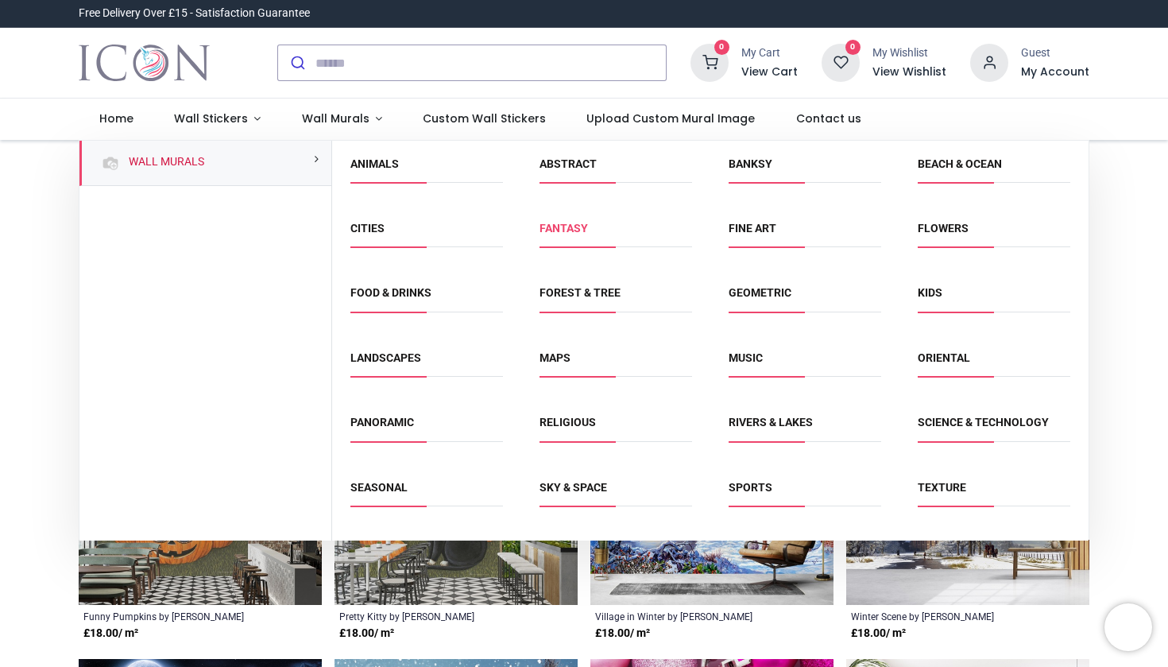
click at [581, 230] on link "Fantasy" at bounding box center [564, 228] width 48 height 13
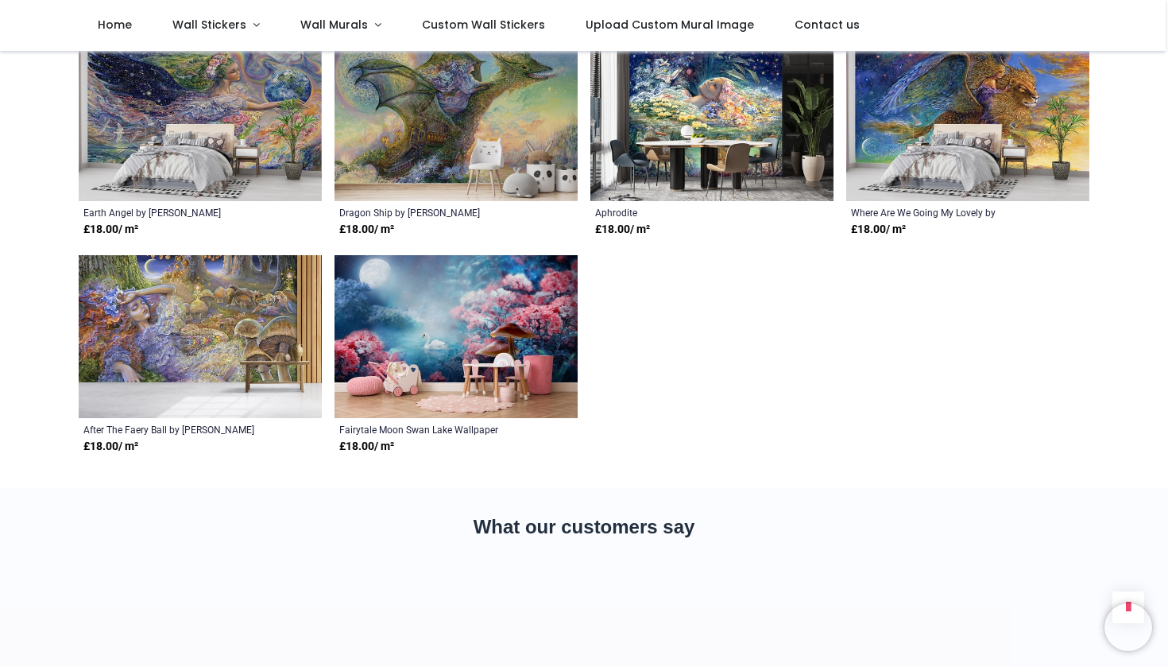
scroll to position [1387, 0]
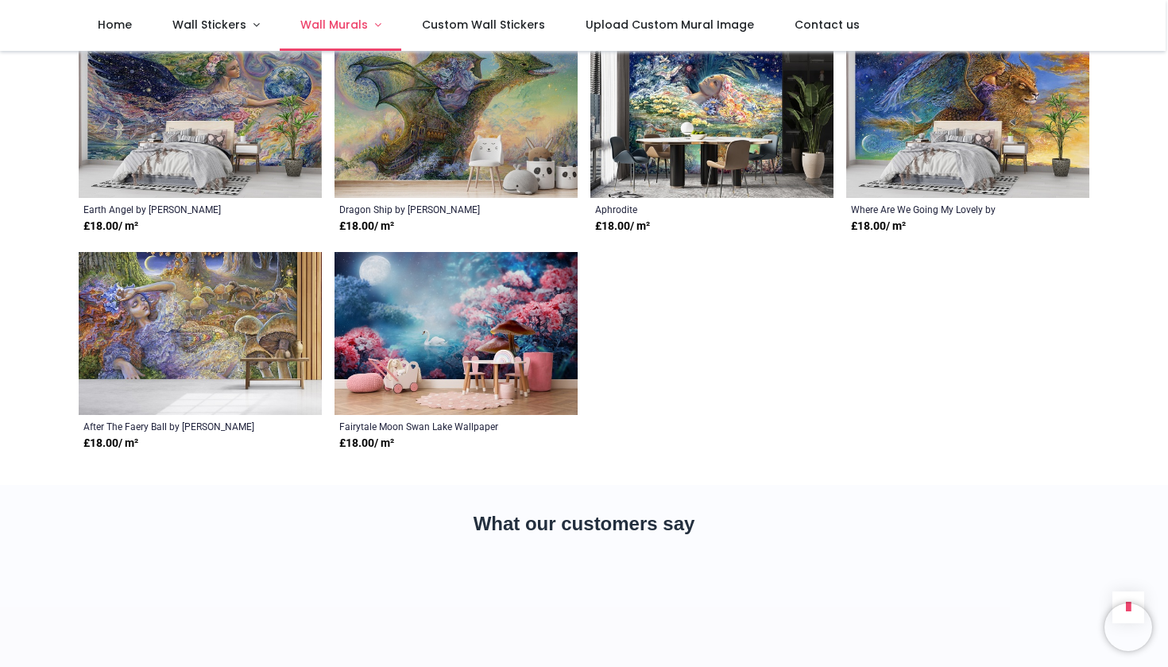
click at [335, 26] on span "Wall Murals" at bounding box center [334, 25] width 68 height 16
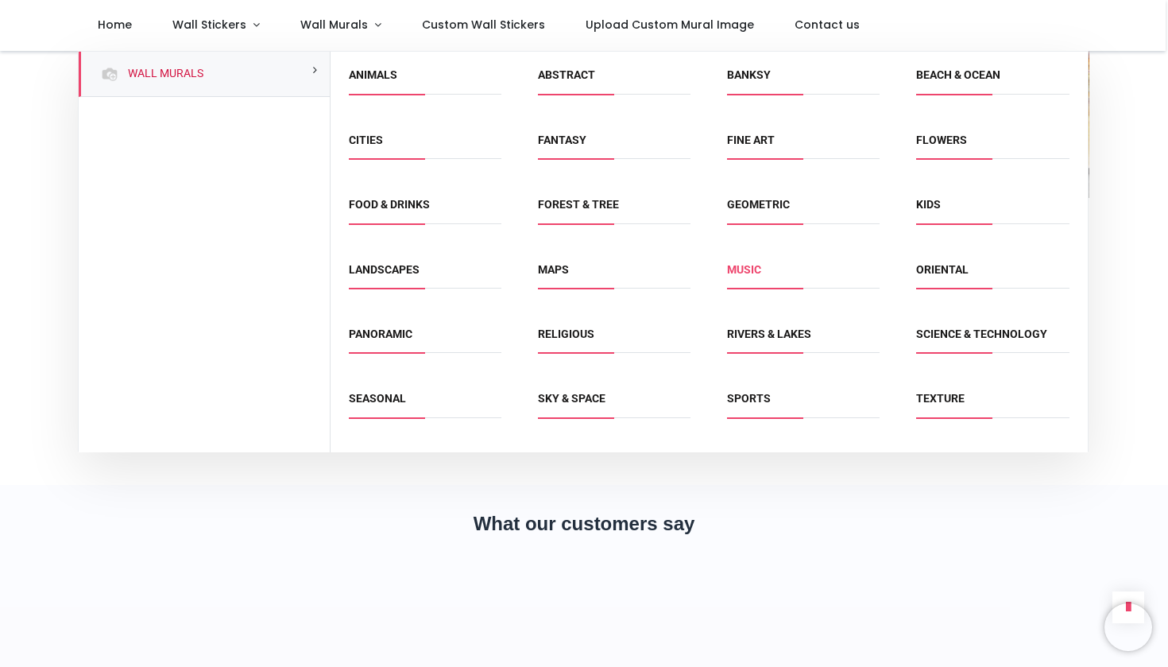
click at [753, 266] on link "Music" at bounding box center [744, 269] width 34 height 13
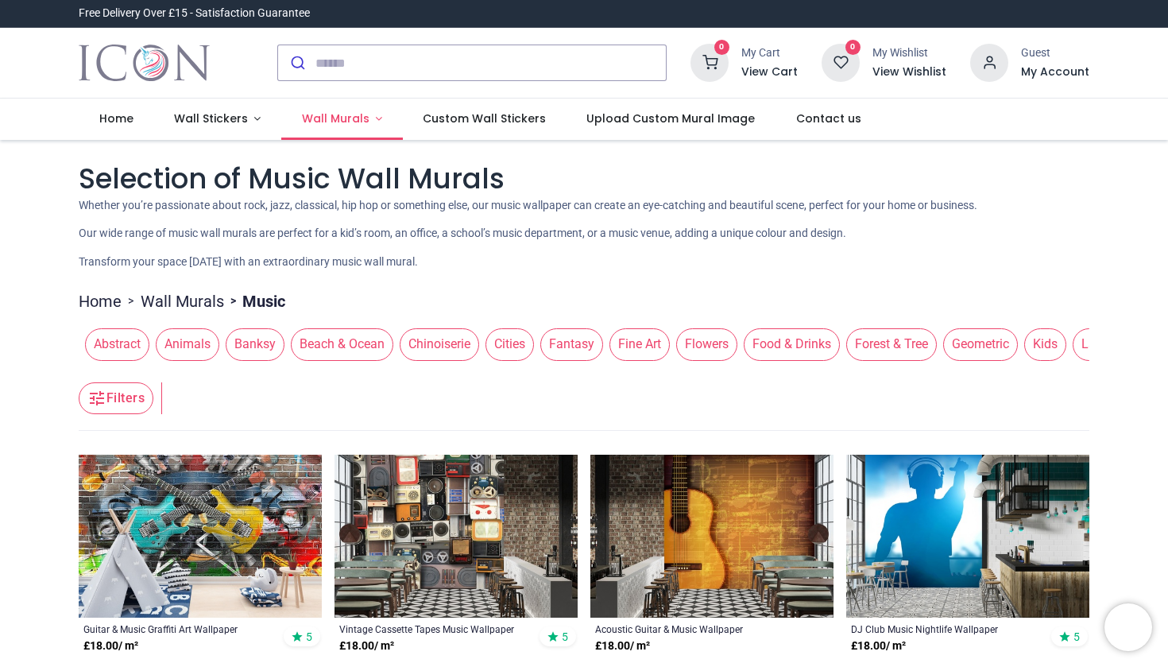
click at [352, 124] on span "Wall Murals" at bounding box center [336, 118] width 68 height 16
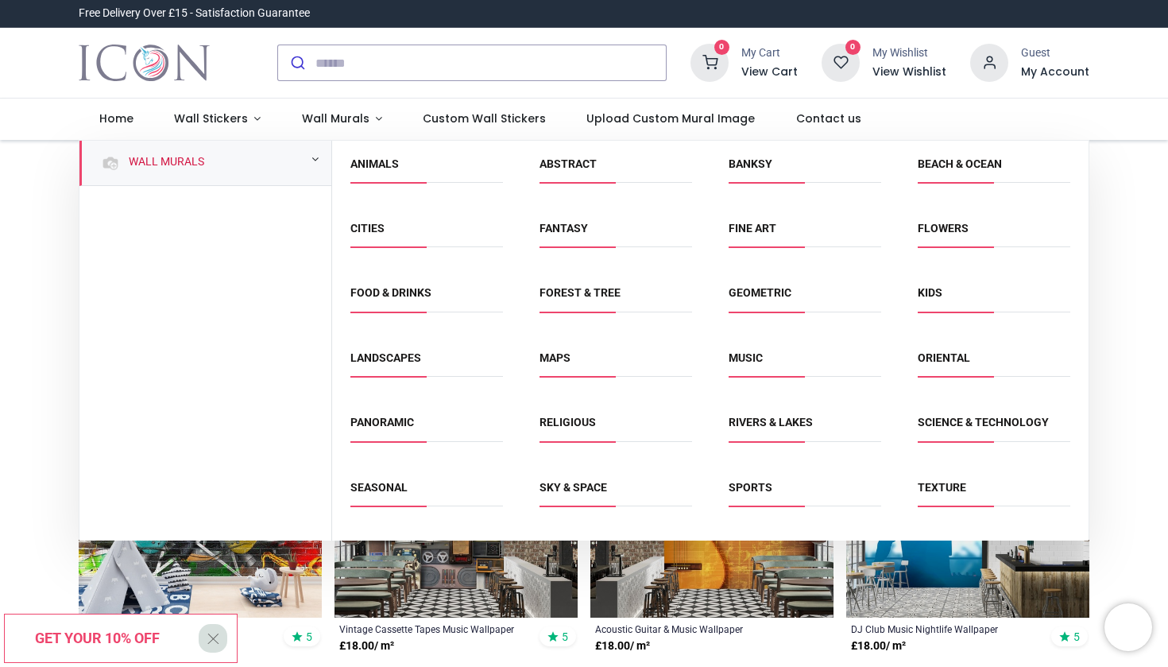
click at [211, 161] on div "Wall Murals" at bounding box center [205, 163] width 252 height 45
click at [413, 291] on link "Food & Drinks" at bounding box center [390, 292] width 81 height 13
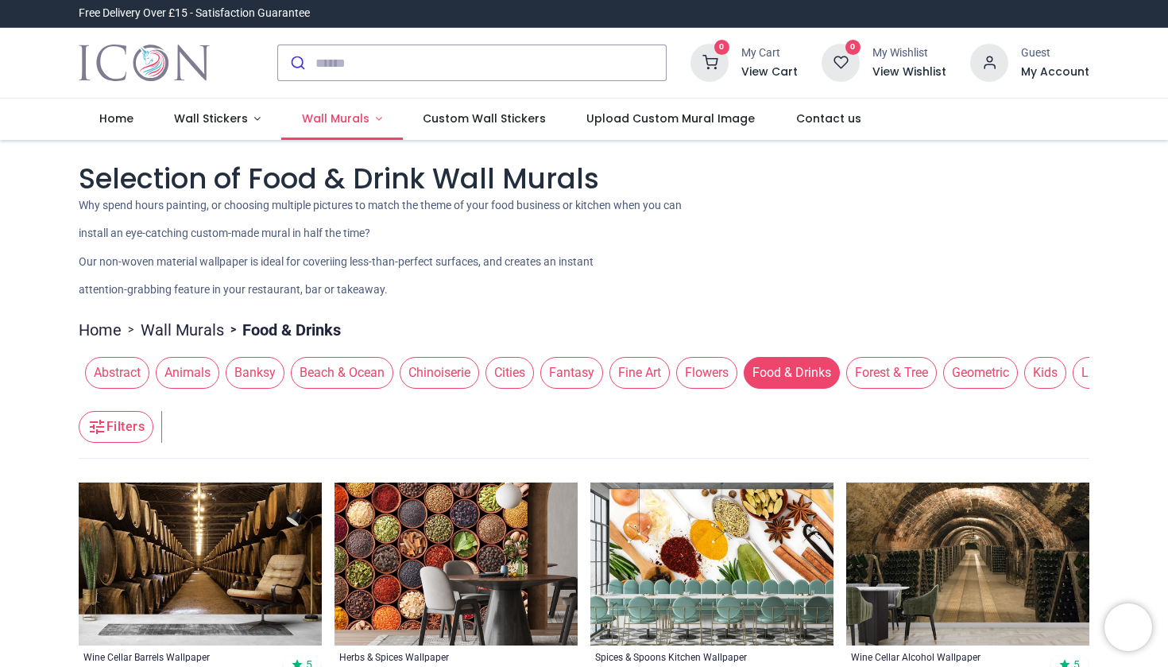
click at [336, 118] on span "Wall Murals" at bounding box center [336, 118] width 68 height 16
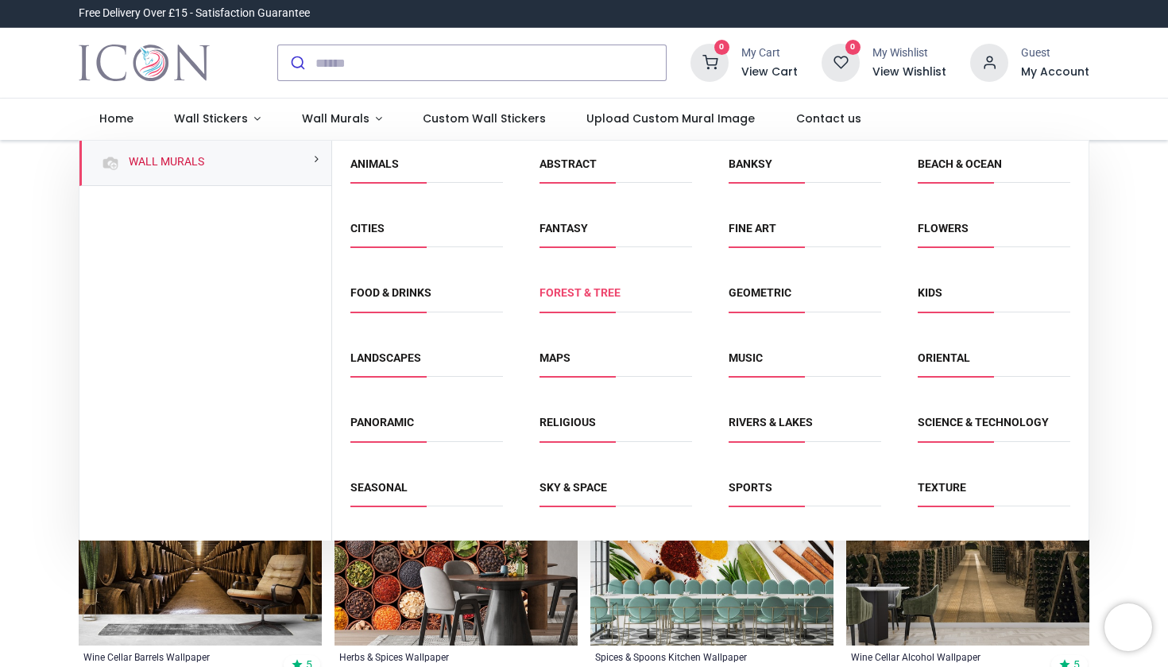
click at [601, 291] on link "Forest & Tree" at bounding box center [580, 292] width 81 height 13
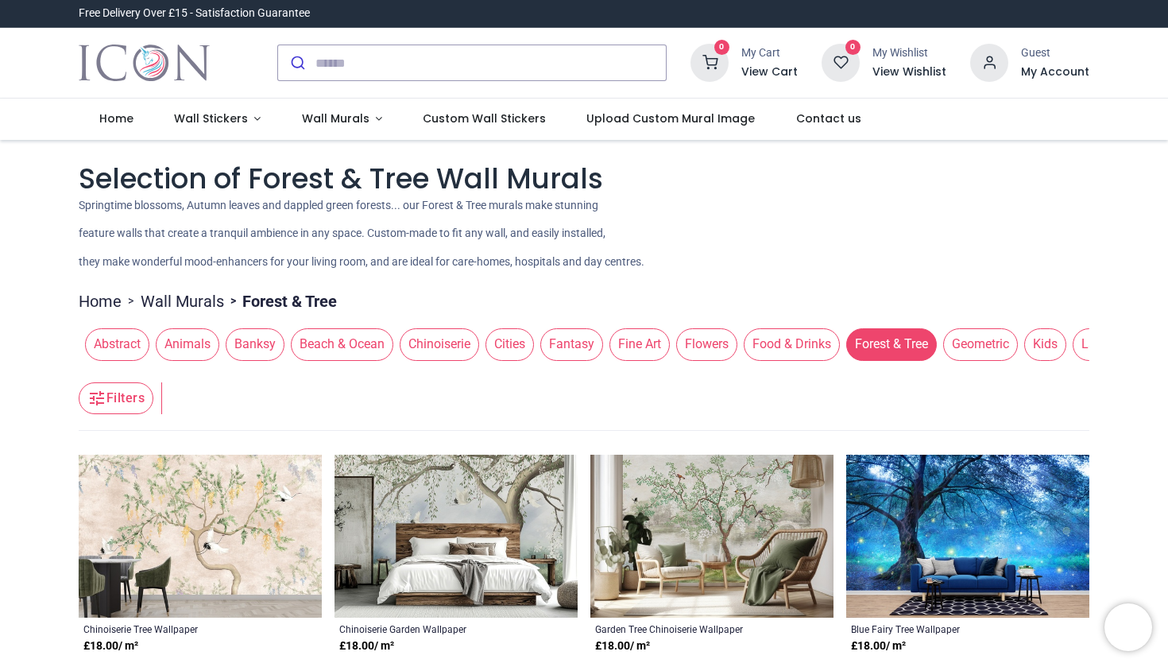
click at [319, 146] on div "Pricelist : Public Pricelist Public Pricelist" at bounding box center [584, 152] width 1011 height 13
click at [319, 126] on span "Wall Murals" at bounding box center [336, 118] width 68 height 16
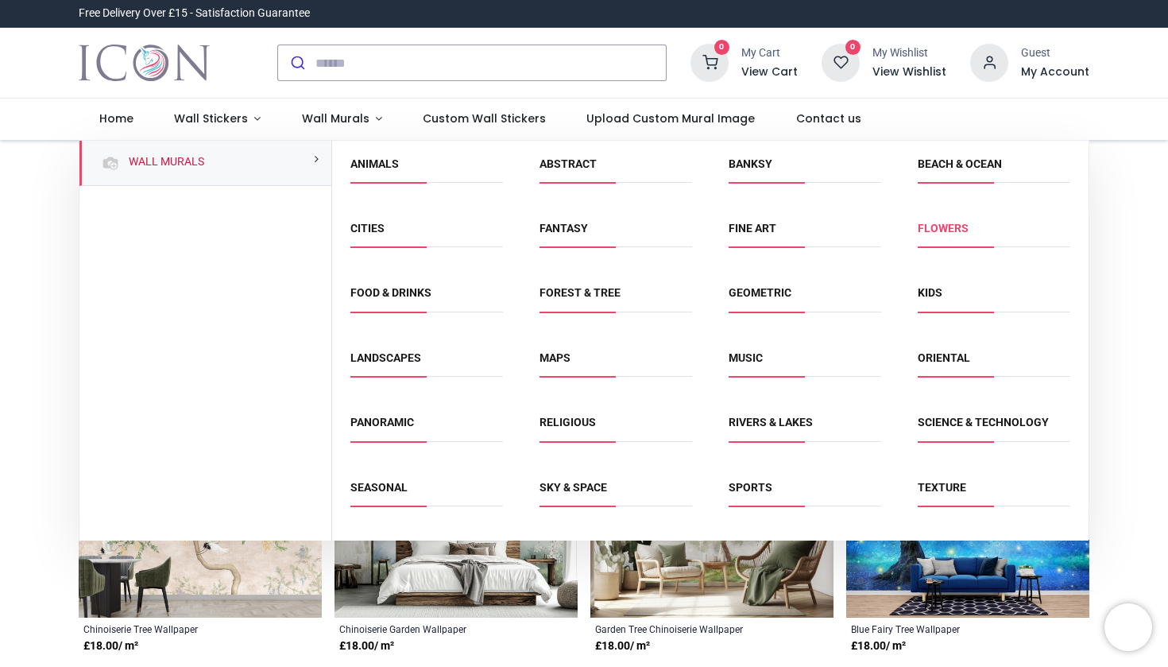
click at [951, 226] on link "Flowers" at bounding box center [943, 228] width 51 height 13
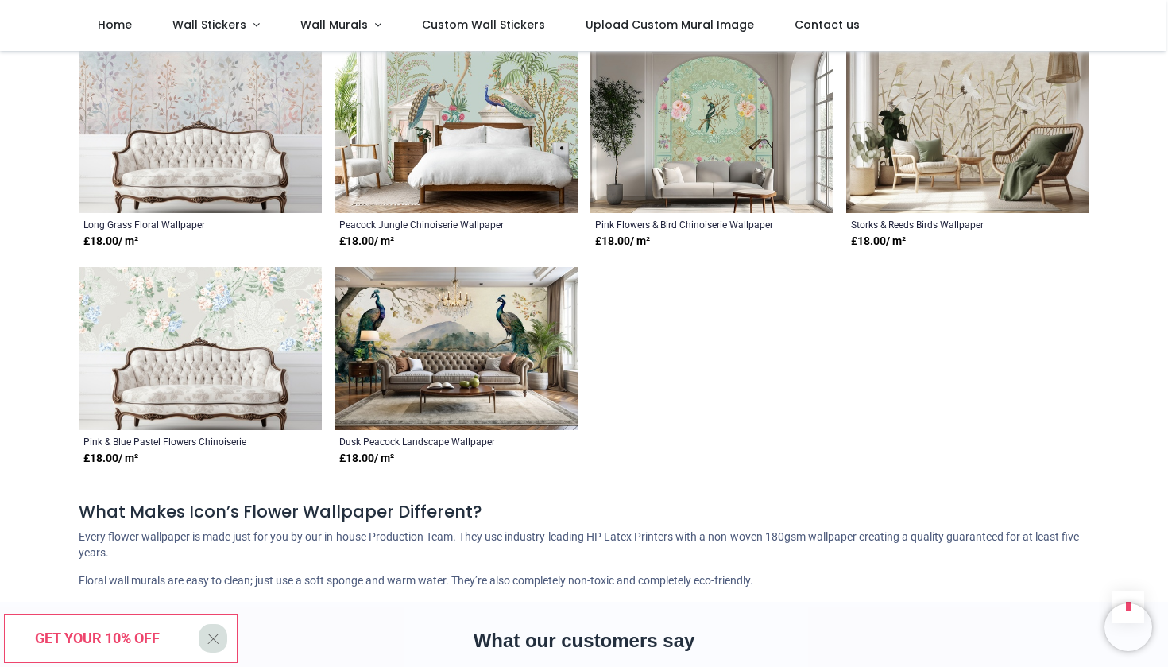
scroll to position [7536, 0]
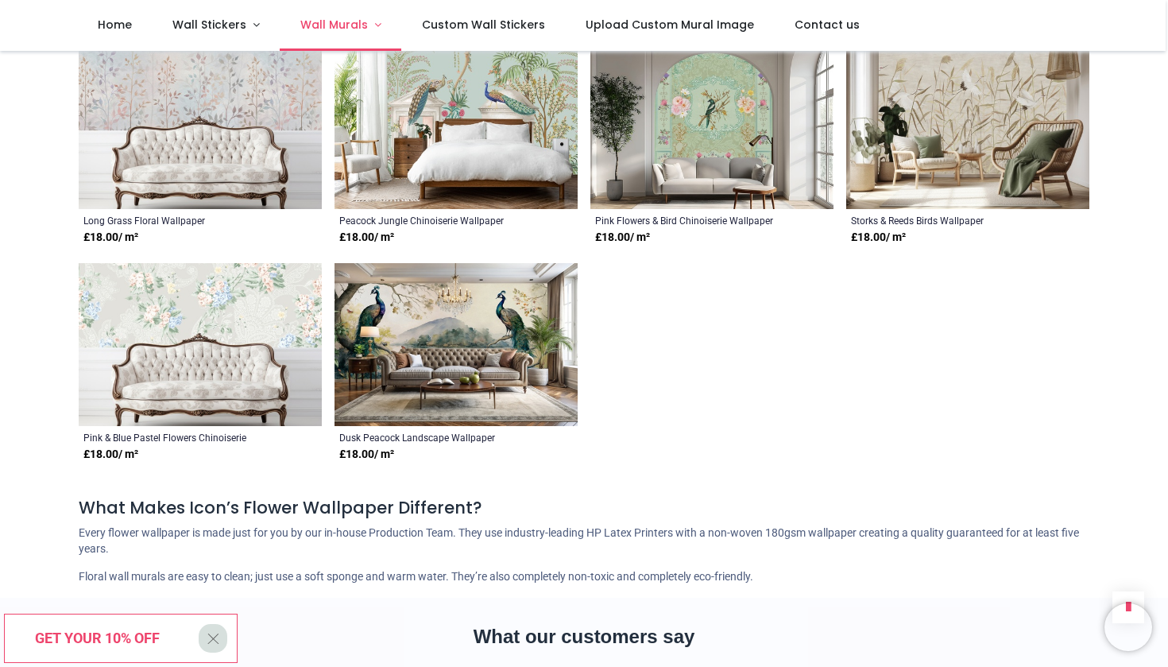
click at [334, 10] on link "Wall Murals" at bounding box center [341, 25] width 122 height 51
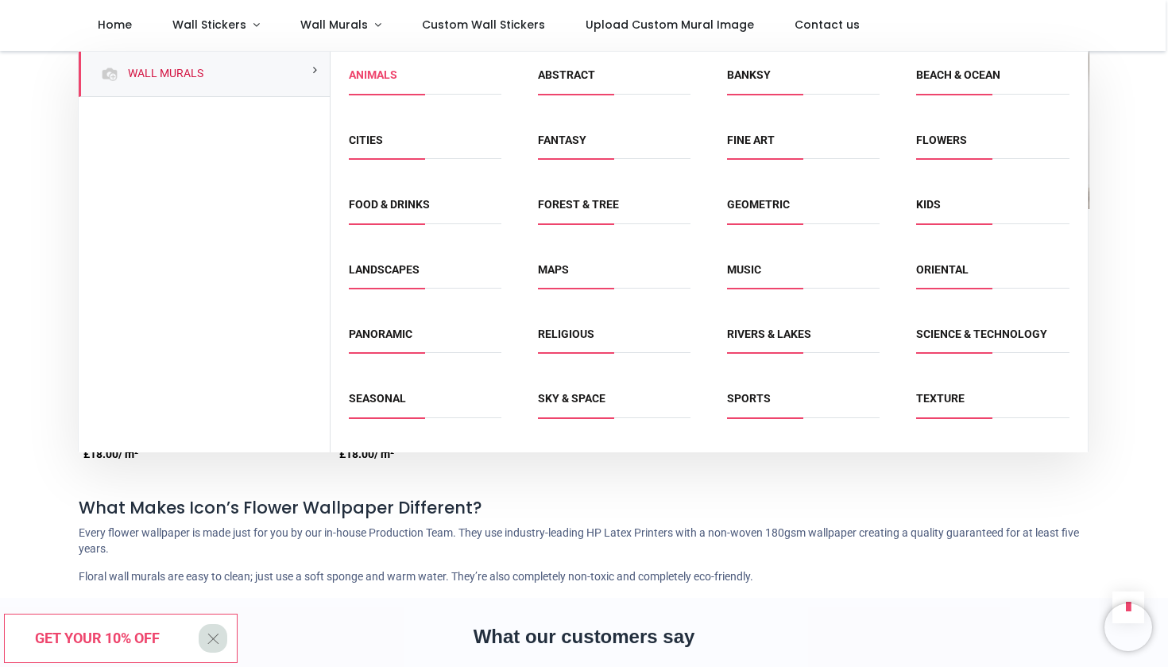
click at [384, 80] on link "Animals" at bounding box center [373, 74] width 48 height 13
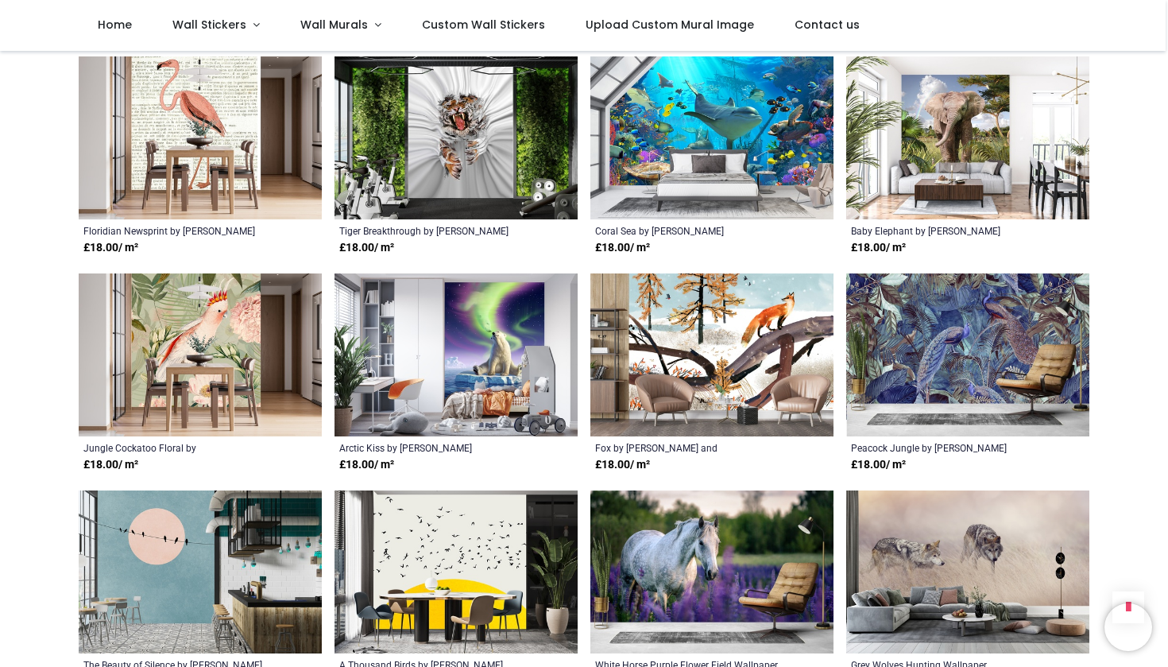
scroll to position [2782, 0]
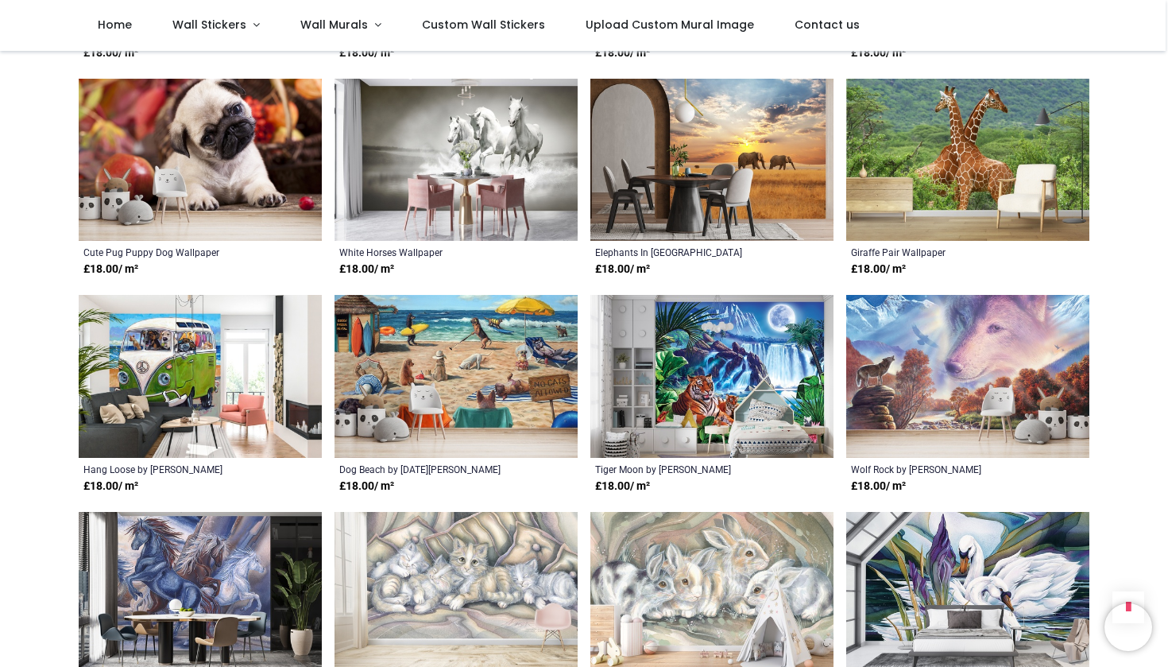
scroll to position [3672, 0]
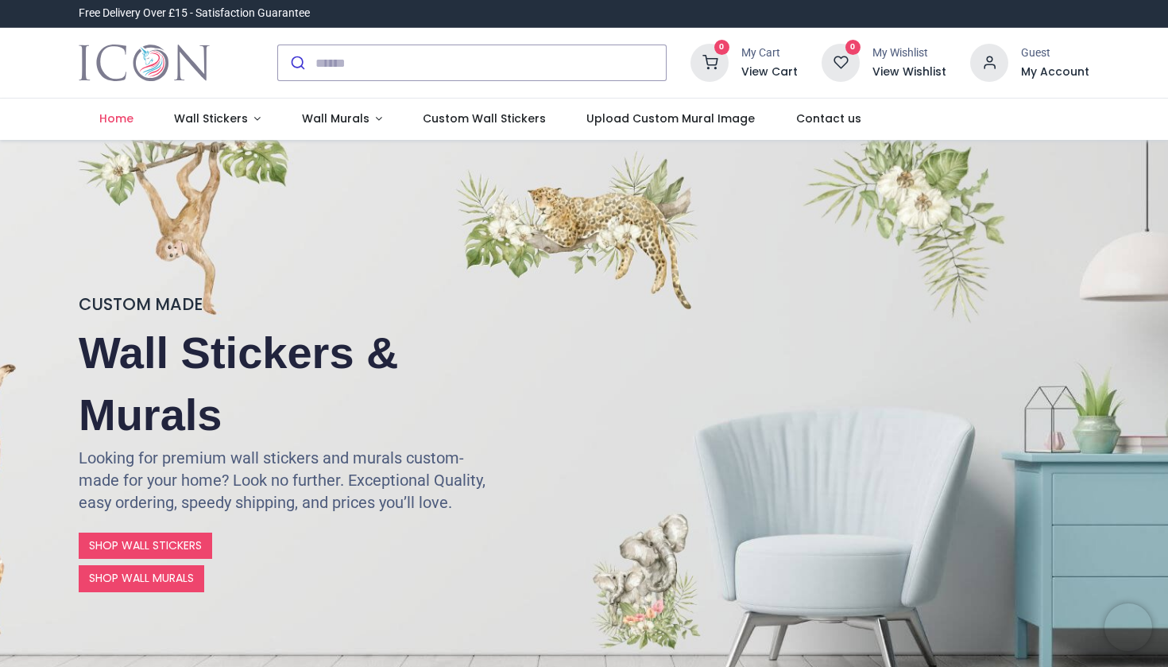
drag, startPoint x: 326, startPoint y: 15, endPoint x: 138, endPoint y: 17, distance: 187.6
click at [143, 16] on div "Free Delivery Over £15 - Satisfaction Guarantee" at bounding box center [194, 13] width 255 height 27
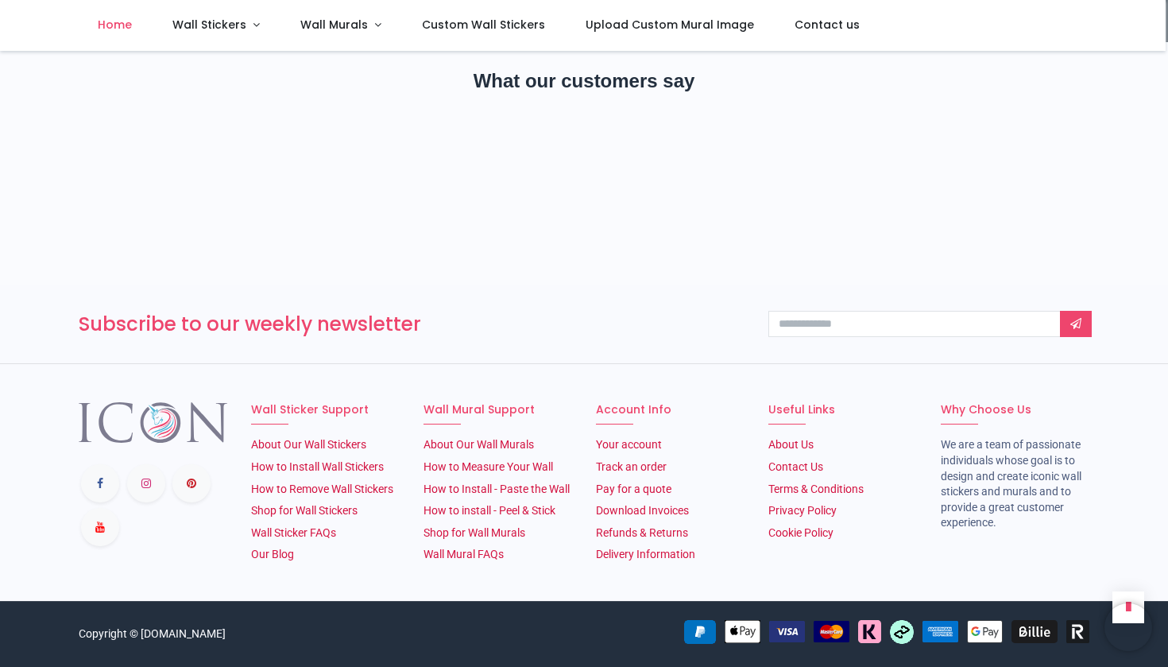
scroll to position [2600, 0]
click at [823, 326] on input "email" at bounding box center [925, 324] width 312 height 27
type input "**********"
click at [1088, 311] on link at bounding box center [1076, 324] width 32 height 27
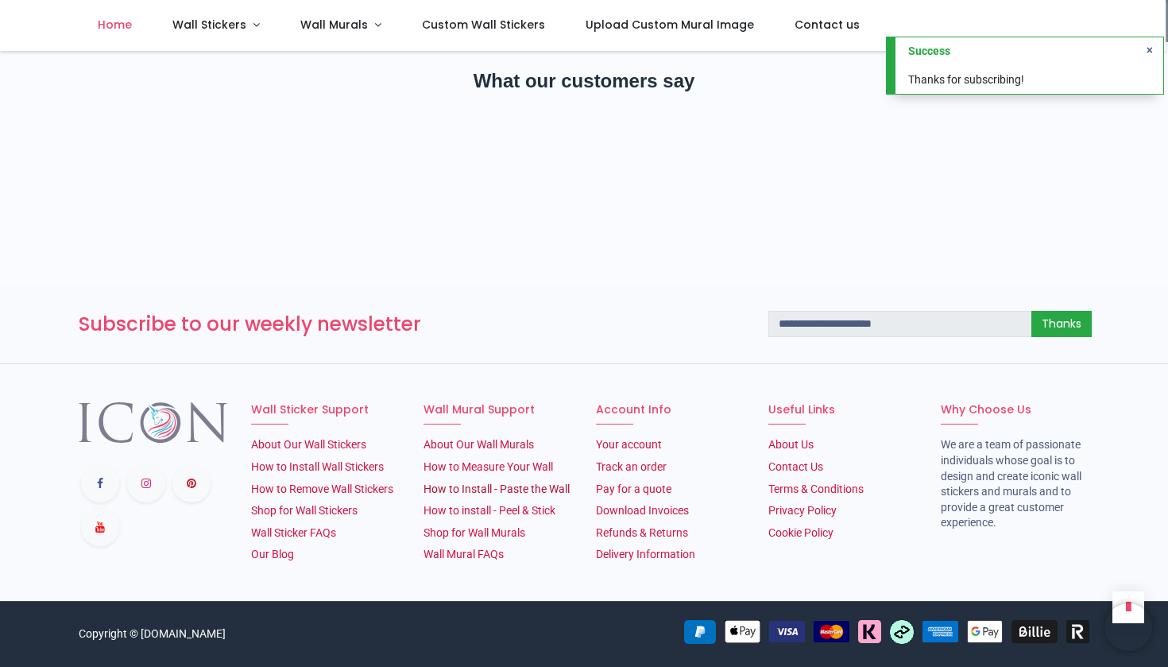
click at [505, 482] on link "How to Install - Paste the Wall" at bounding box center [497, 488] width 146 height 13
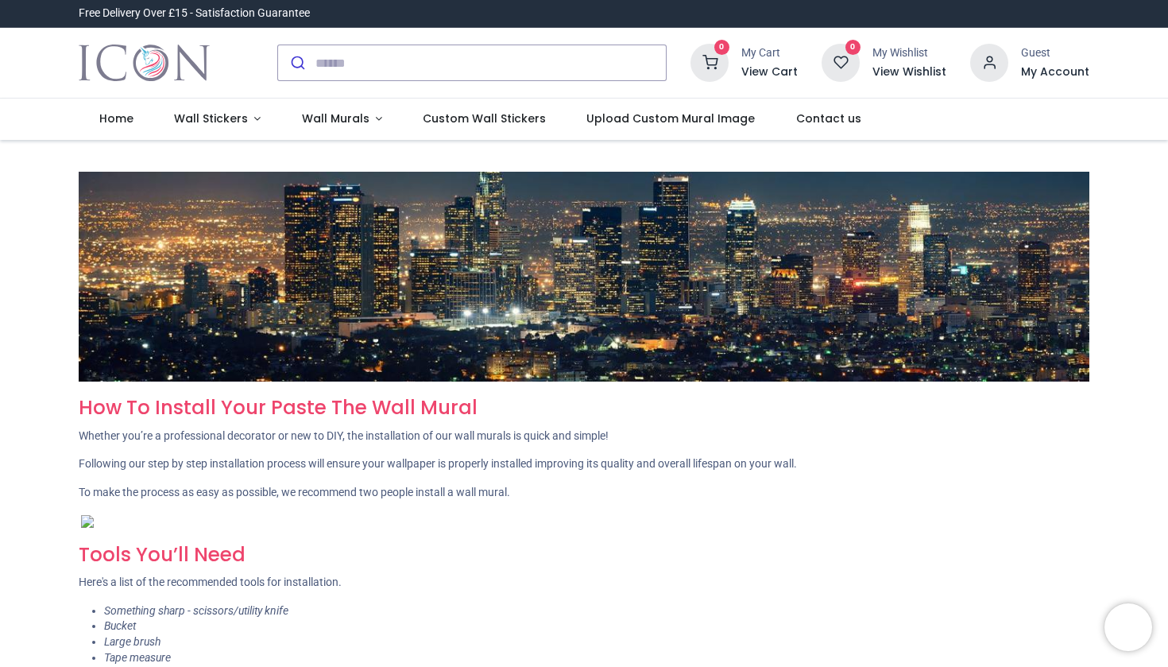
type input "**********"
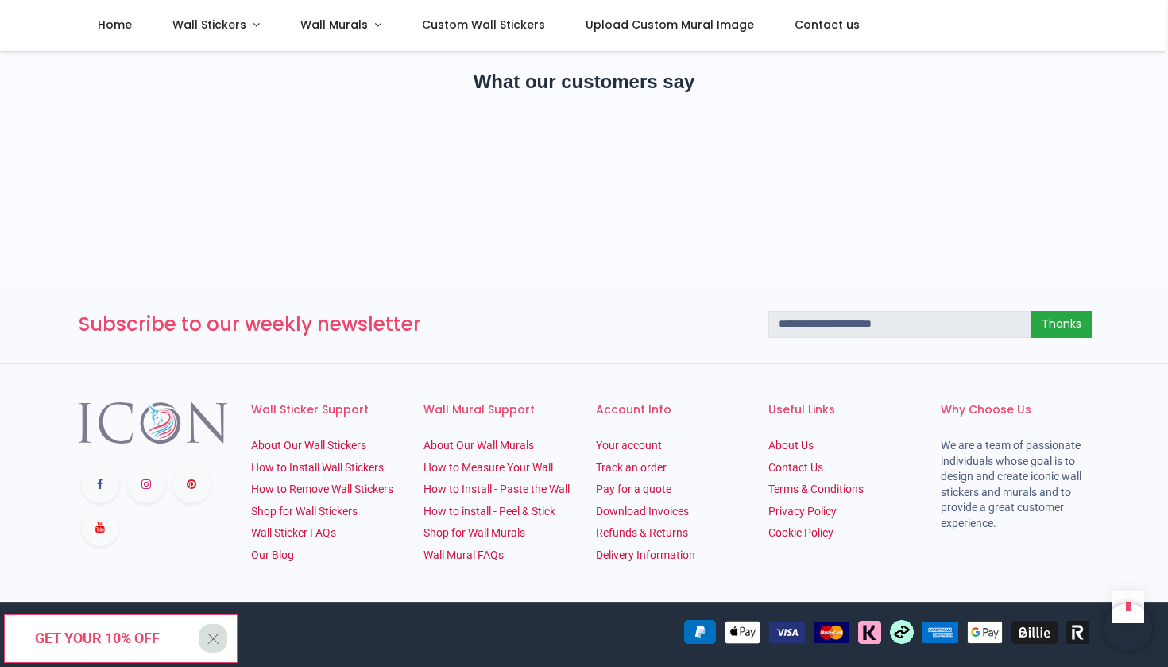
scroll to position [1782, 0]
click at [482, 513] on link "How to install - Peel & Stick" at bounding box center [490, 511] width 132 height 13
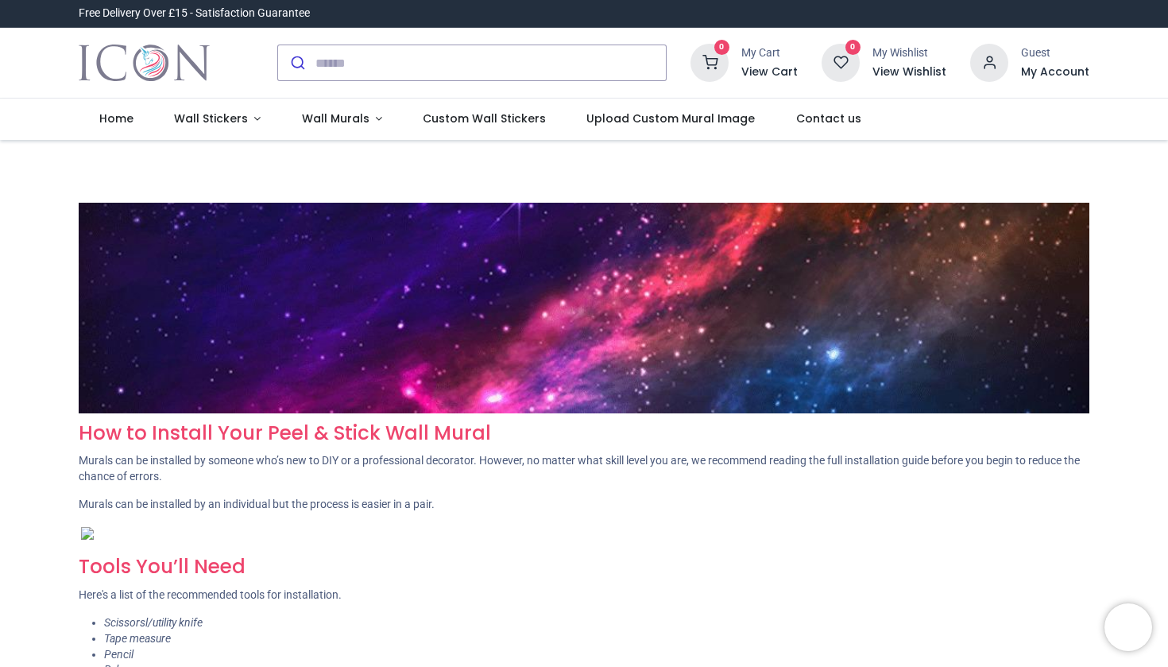
type input "**********"
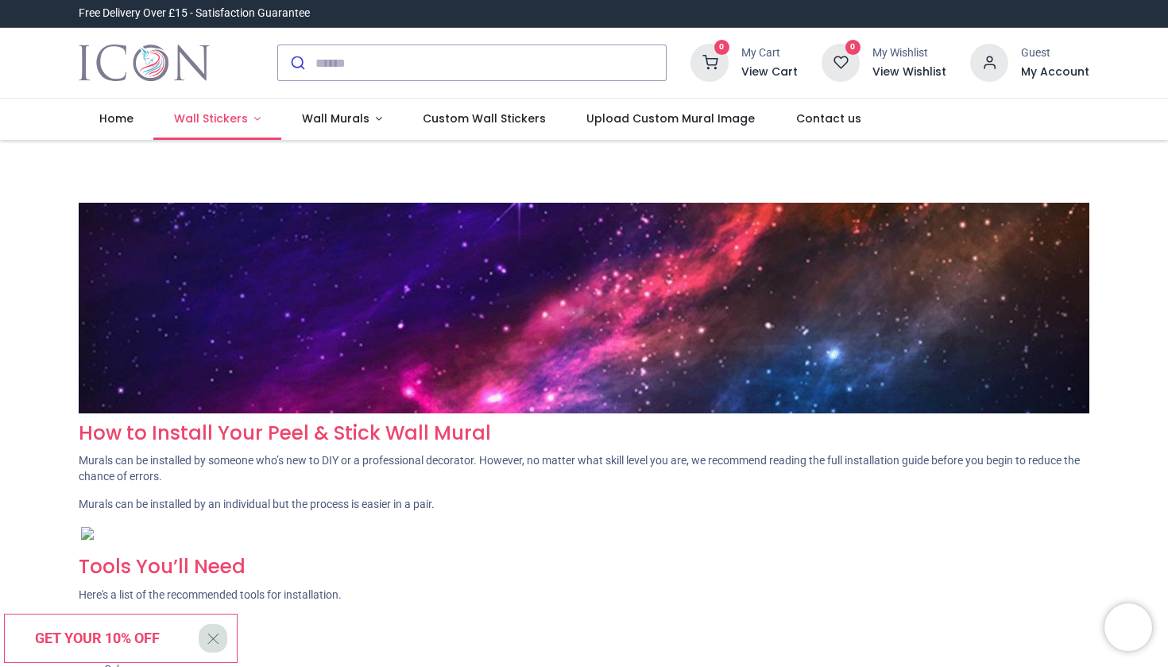
click at [241, 122] on span "Wall Stickers" at bounding box center [211, 118] width 74 height 16
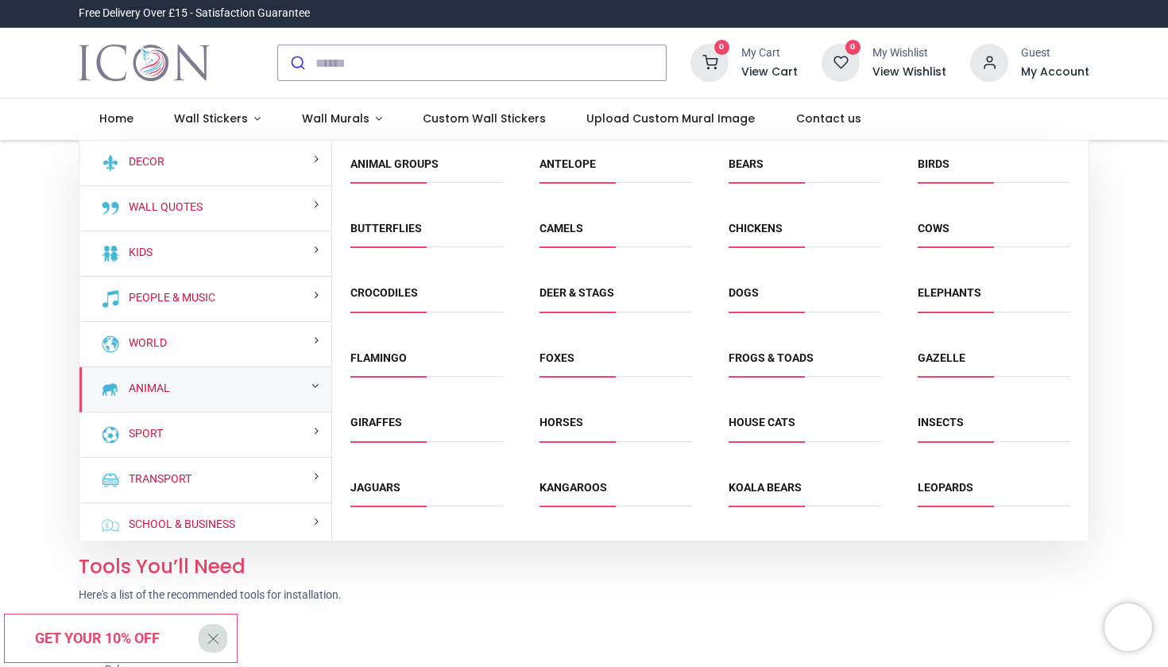
click at [563, 350] on span "Foxes" at bounding box center [616, 363] width 153 height 26
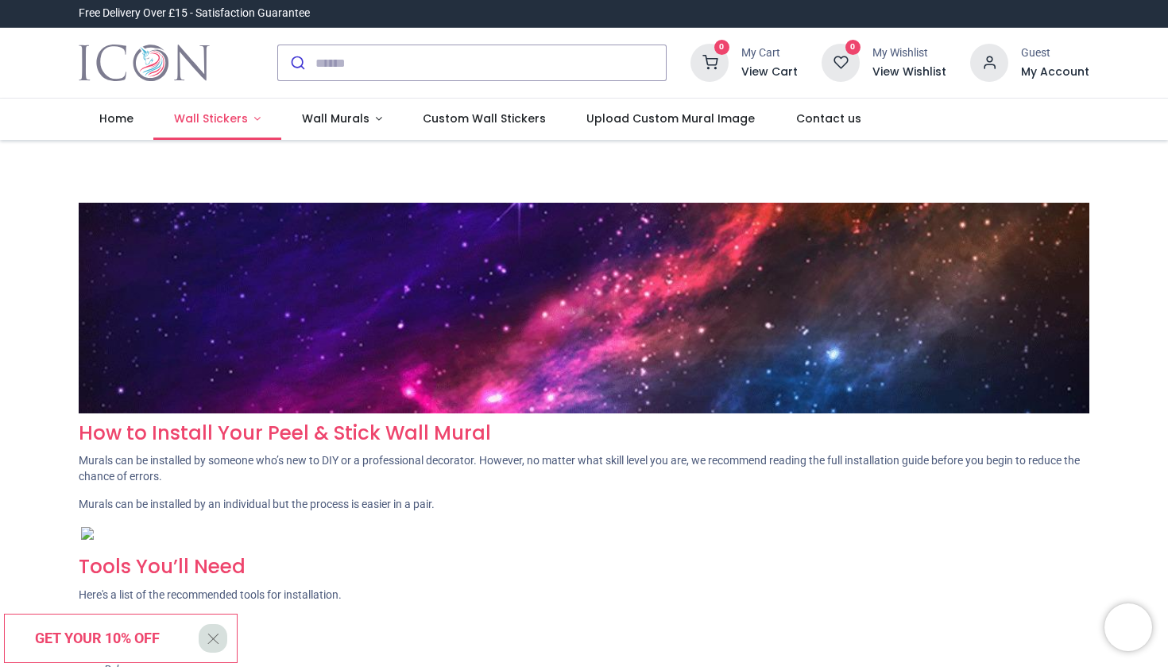
click at [241, 118] on span "Wall Stickers" at bounding box center [211, 118] width 74 height 16
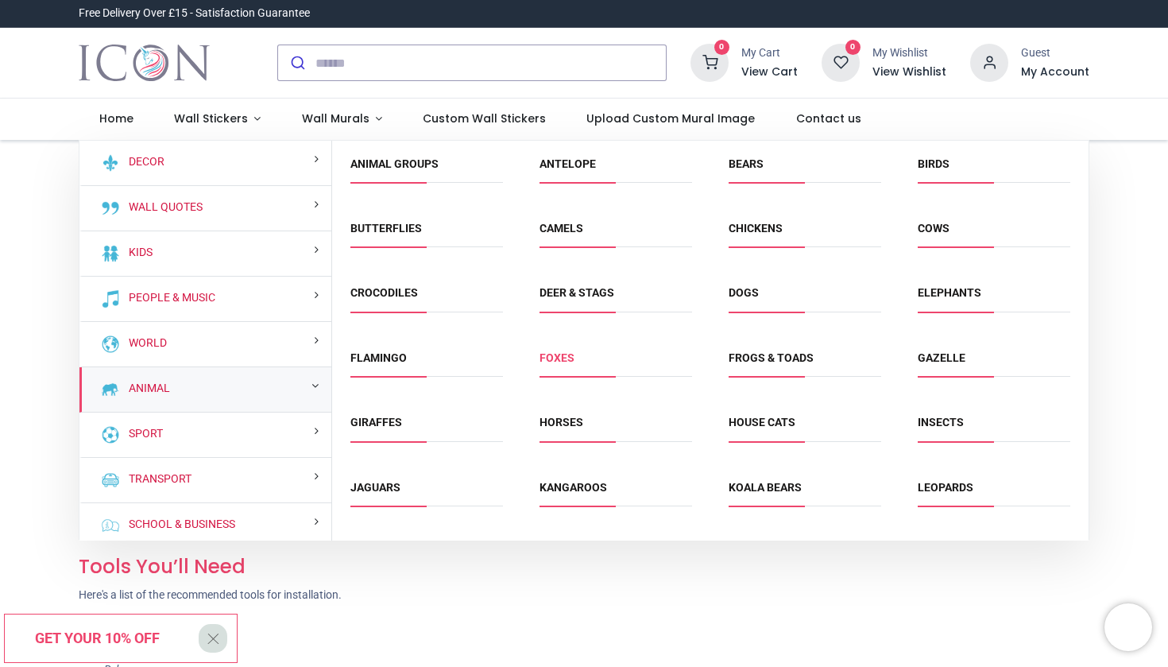
click at [556, 357] on link "Foxes" at bounding box center [557, 357] width 35 height 13
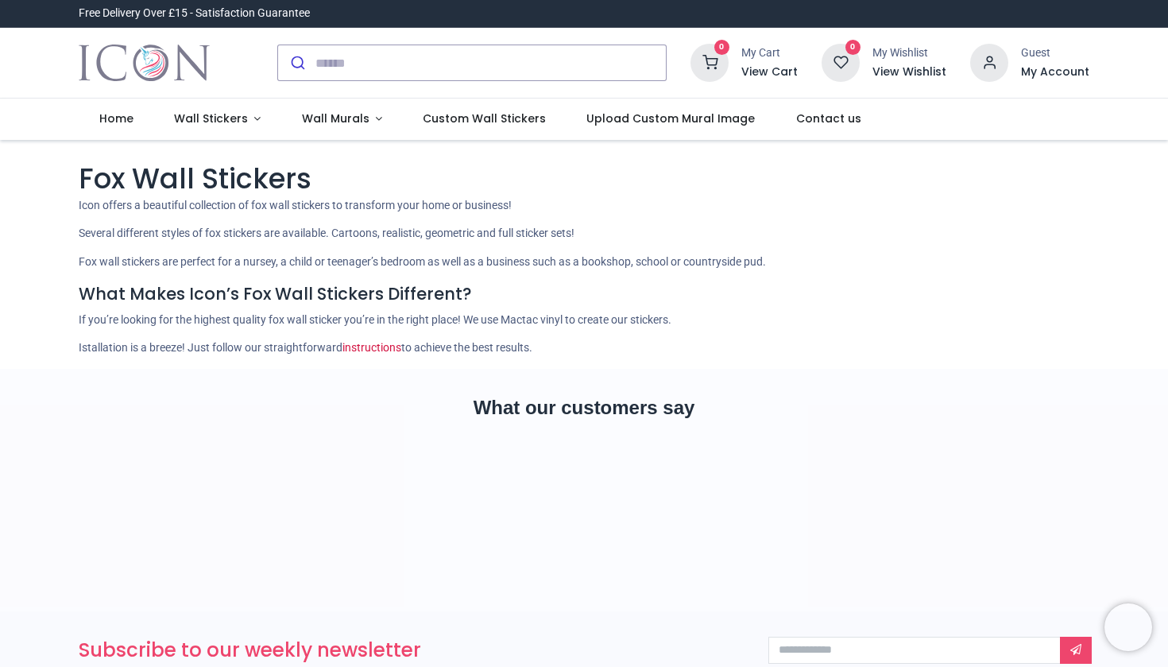
type input "**********"
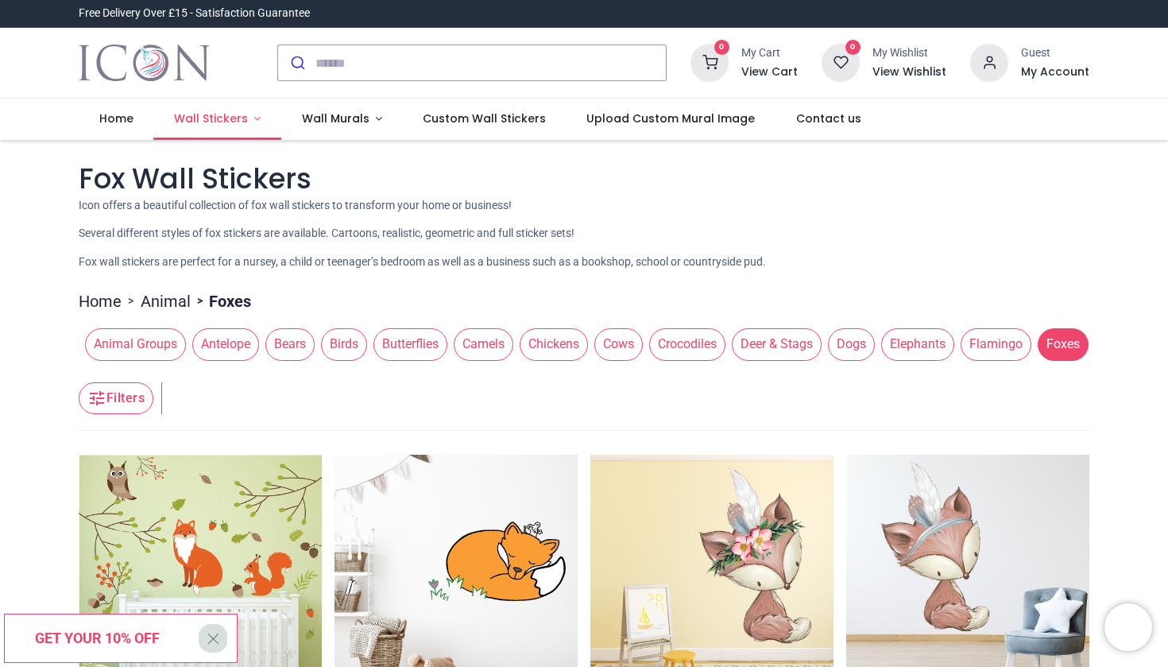
click at [210, 112] on span "Wall Stickers" at bounding box center [211, 118] width 74 height 16
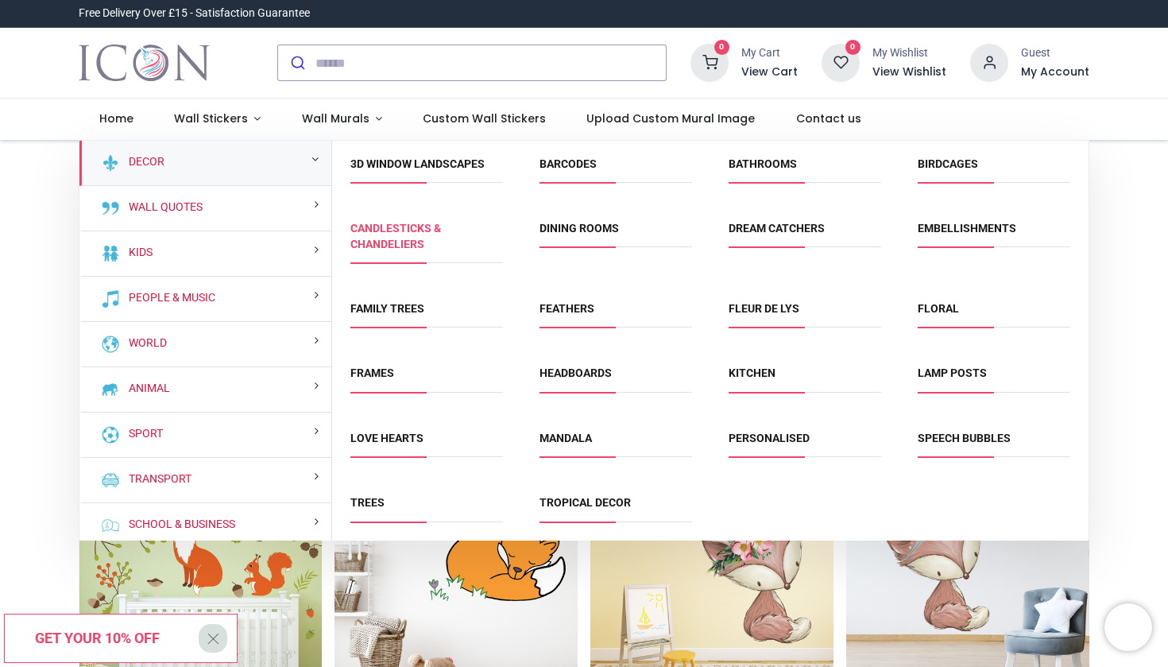
click at [401, 246] on link "Candlesticks & Chandeliers" at bounding box center [395, 236] width 91 height 29
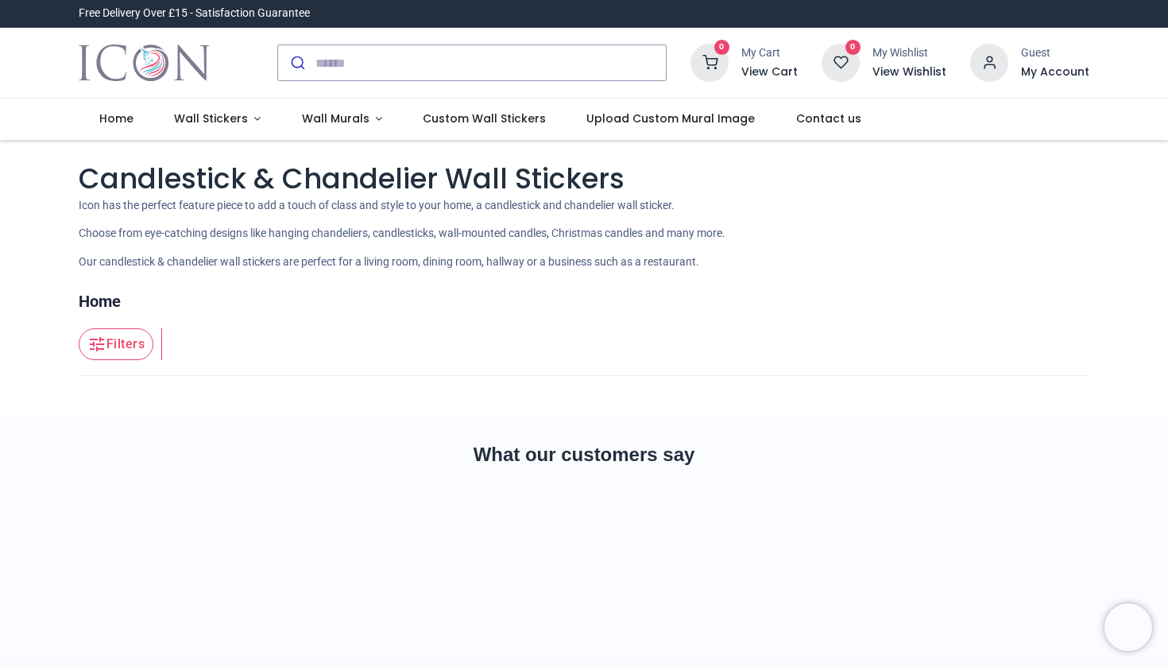
type input "**********"
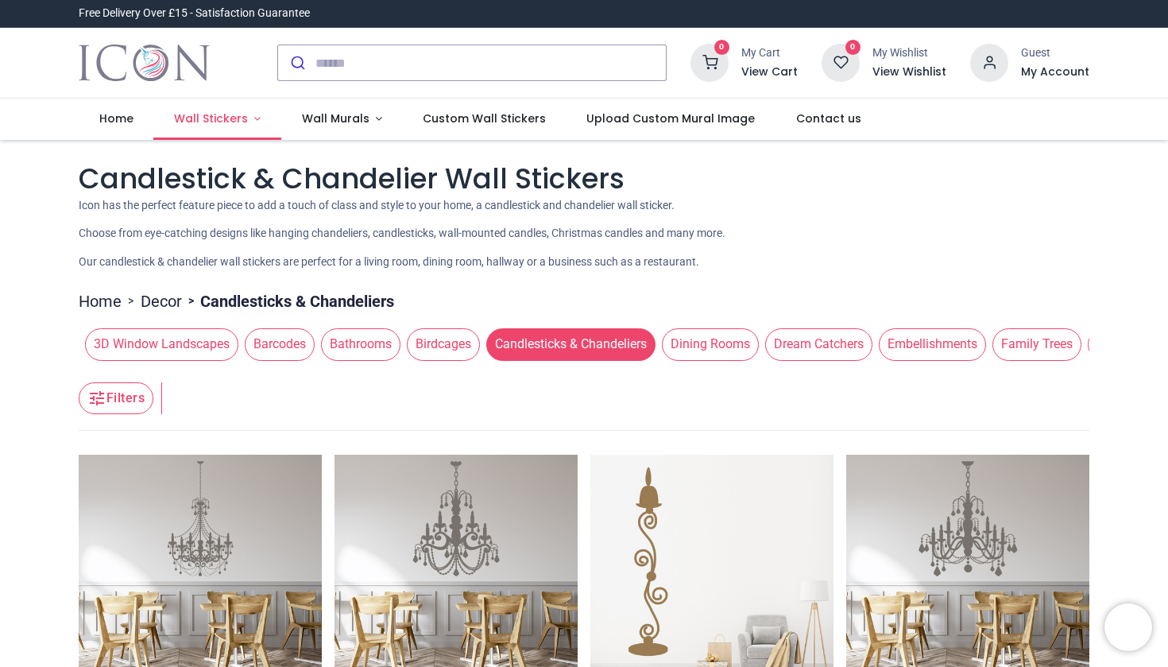
click at [218, 118] on span "Wall Stickers" at bounding box center [211, 118] width 74 height 16
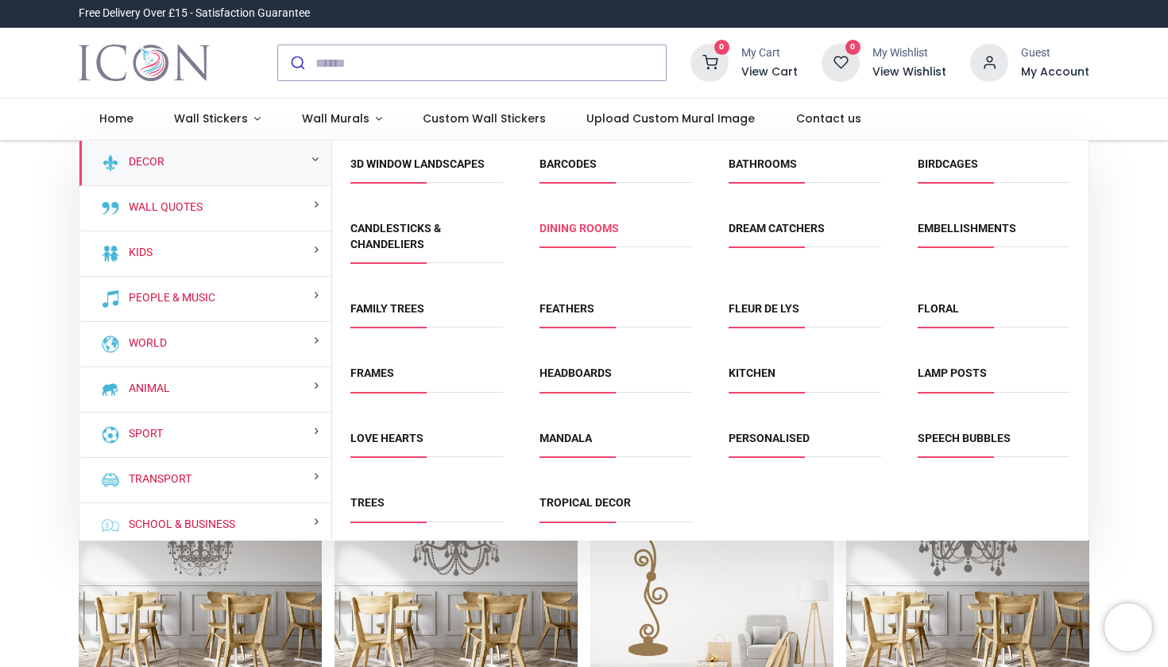
click at [593, 226] on link "Dining Rooms" at bounding box center [579, 228] width 79 height 13
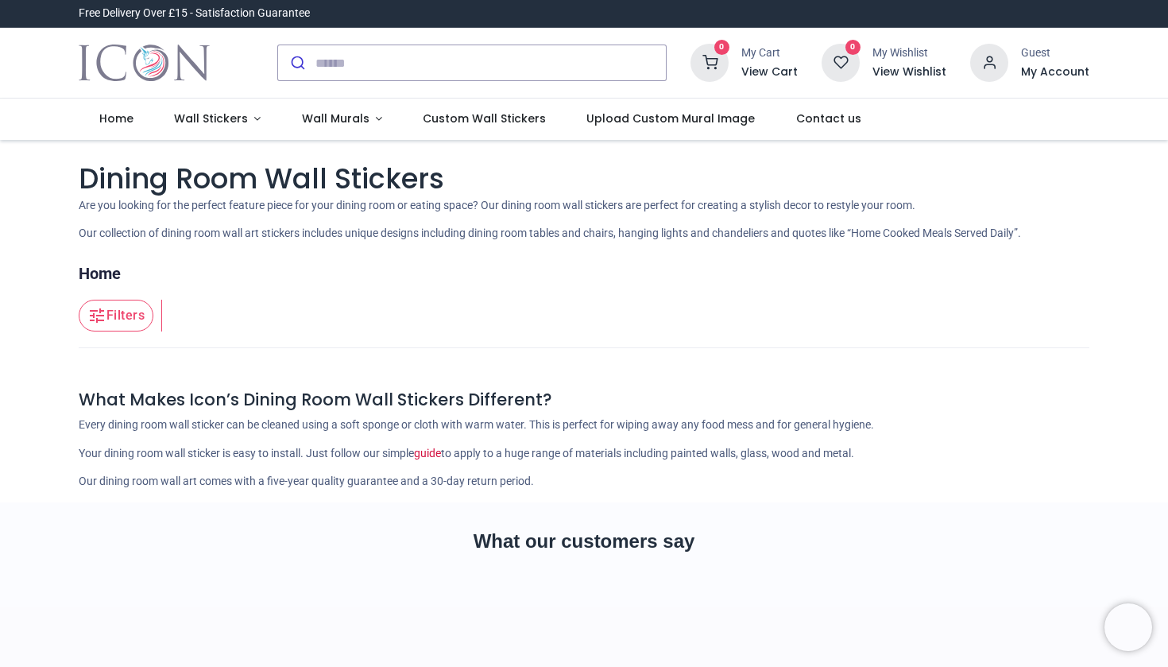
type input "**********"
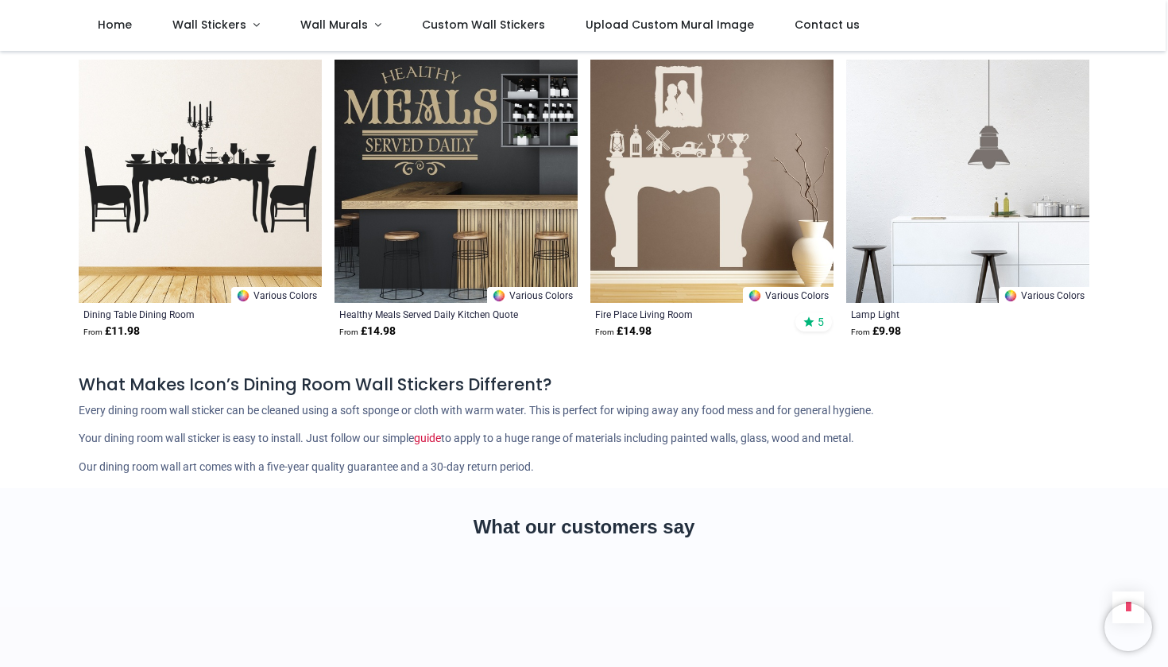
scroll to position [873, 0]
